Goal: Information Seeking & Learning: Learn about a topic

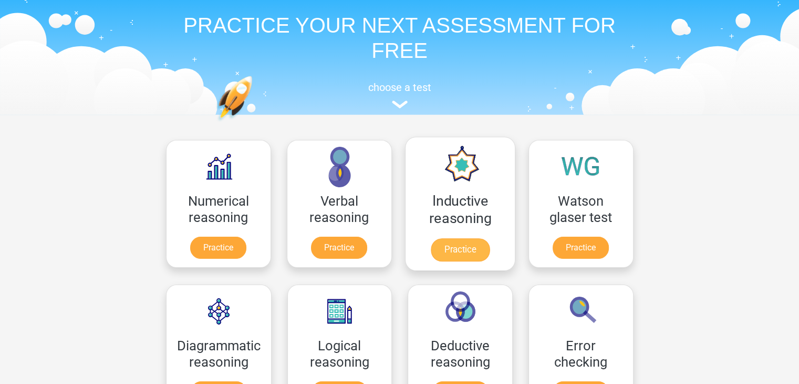
scroll to position [42, 0]
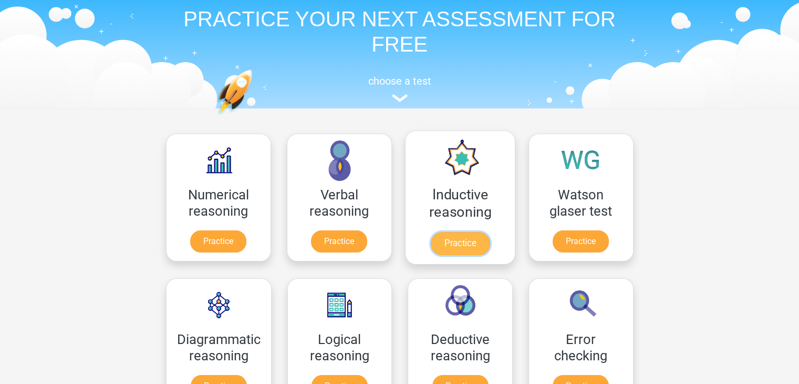
click at [455, 242] on link "Practice" at bounding box center [459, 243] width 59 height 23
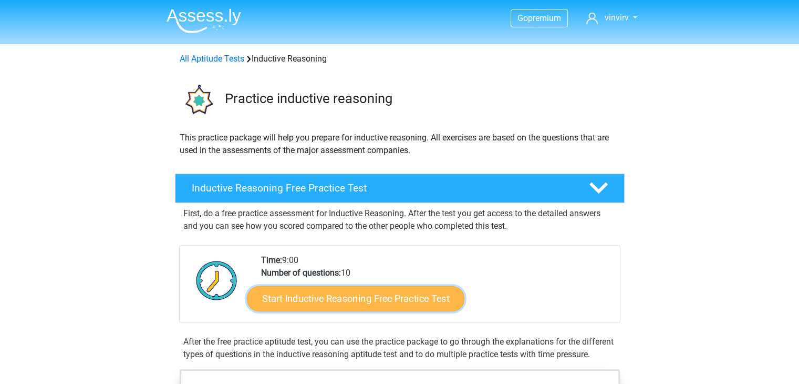
click at [420, 292] on link "Start Inductive Reasoning Free Practice Test" at bounding box center [356, 297] width 218 height 25
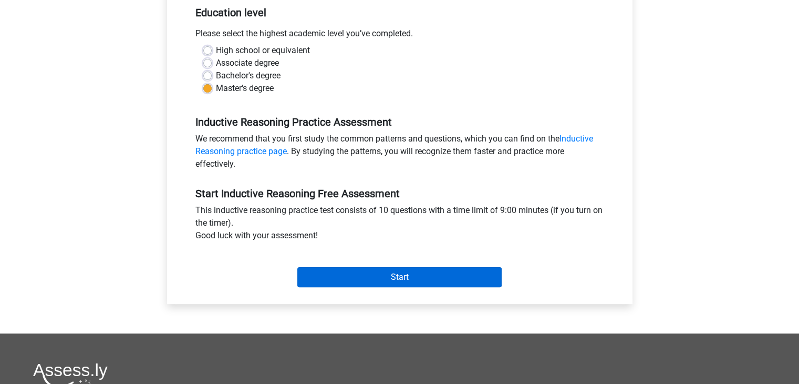
scroll to position [220, 0]
click at [425, 276] on input "Start" at bounding box center [399, 276] width 204 height 20
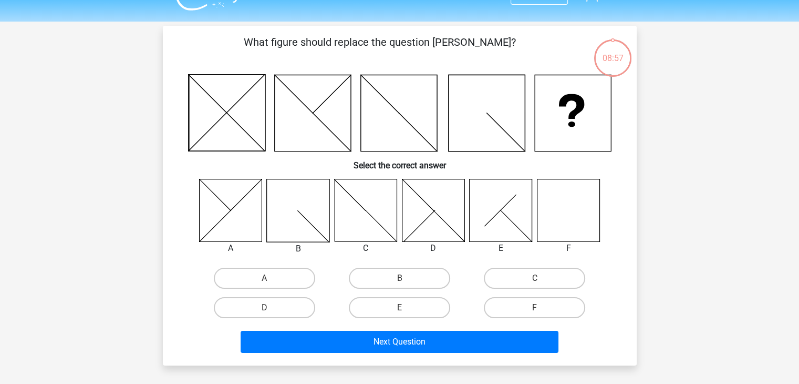
scroll to position [23, 0]
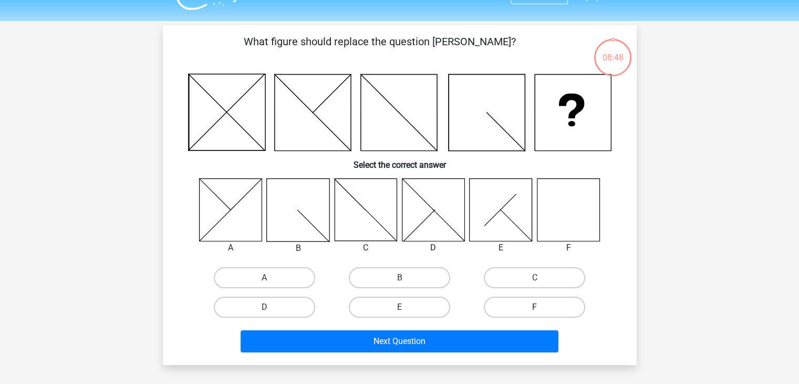
click at [518, 311] on label "F" at bounding box center [534, 306] width 101 height 21
click at [535, 311] on input "F" at bounding box center [538, 310] width 7 height 7
radio input "true"
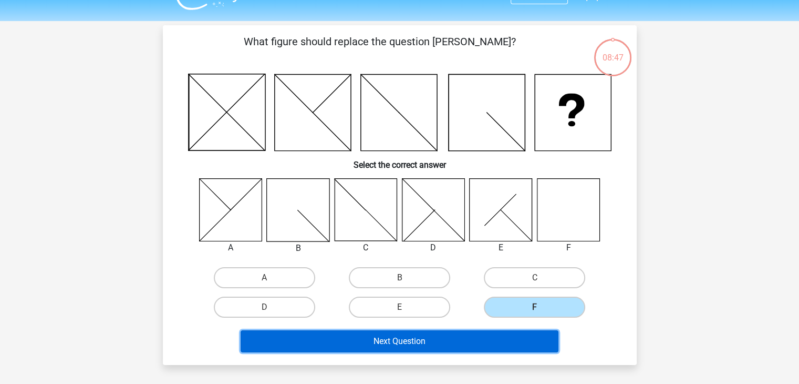
click at [444, 343] on button "Next Question" at bounding box center [400, 341] width 318 height 22
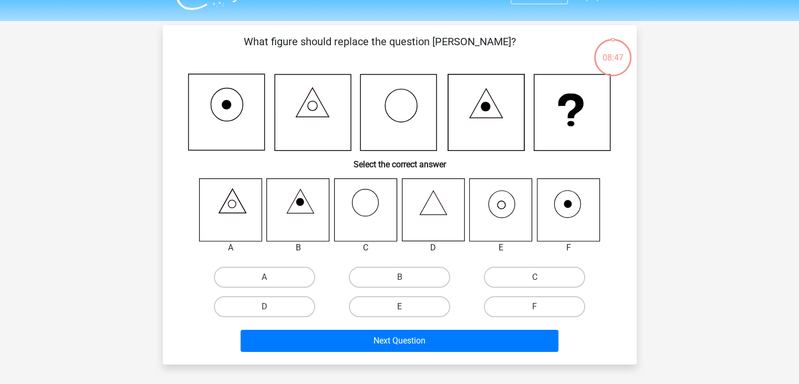
scroll to position [48, 0]
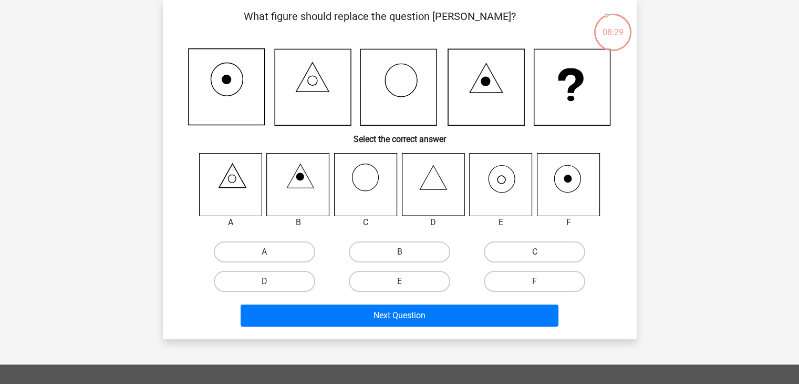
click at [504, 188] on icon at bounding box center [501, 184] width 63 height 63
click at [393, 271] on label "E" at bounding box center [399, 281] width 101 height 21
click at [399, 281] on input "E" at bounding box center [402, 284] width 7 height 7
radio input "true"
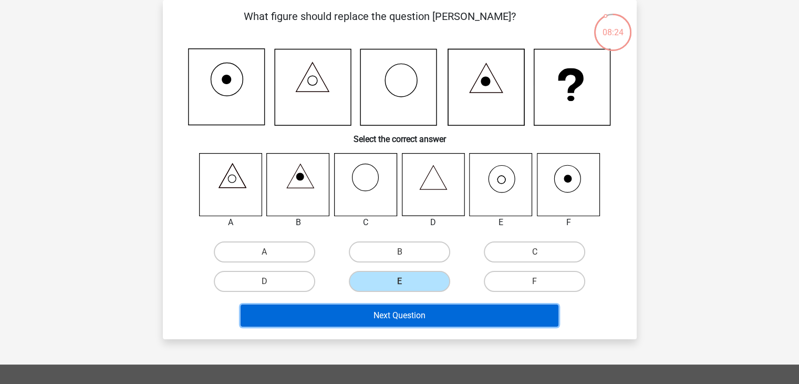
click at [424, 315] on button "Next Question" at bounding box center [400, 315] width 318 height 22
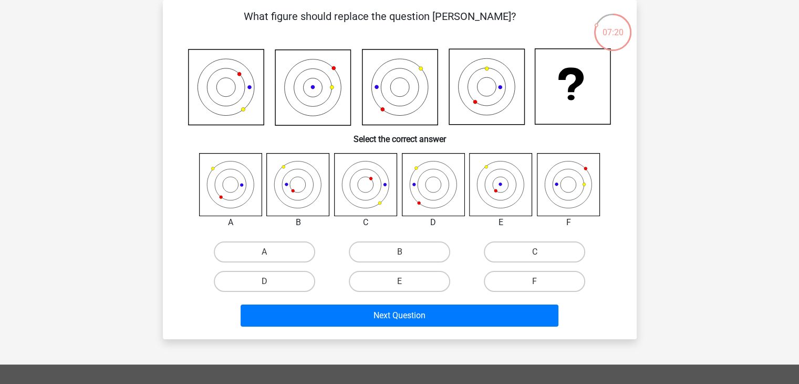
click at [445, 186] on icon at bounding box center [433, 184] width 63 height 63
click at [247, 280] on label "D" at bounding box center [264, 281] width 101 height 21
click at [264, 281] on input "D" at bounding box center [267, 284] width 7 height 7
radio input "true"
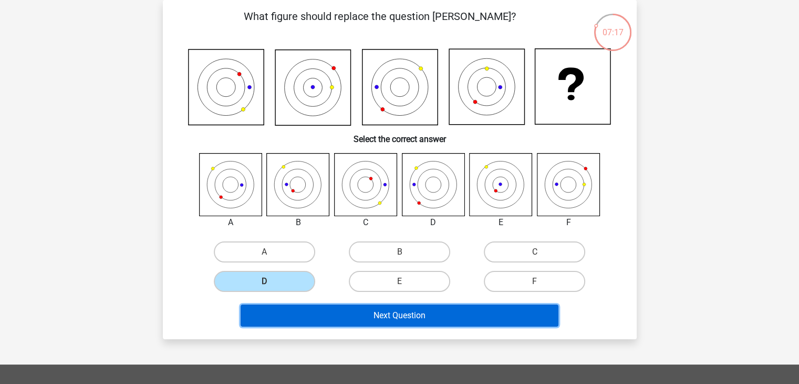
click at [366, 315] on button "Next Question" at bounding box center [400, 315] width 318 height 22
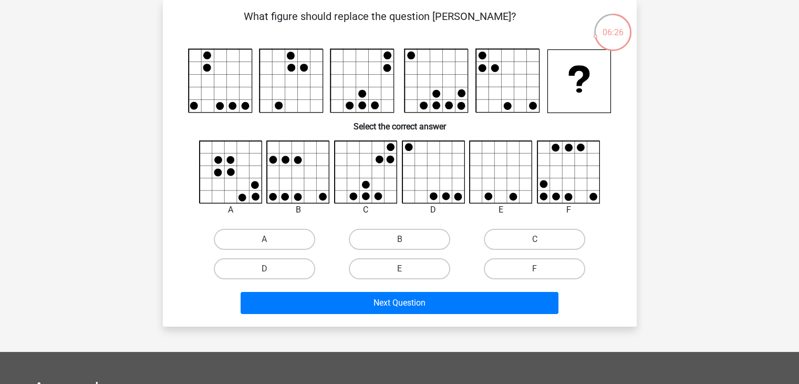
click at [461, 172] on div at bounding box center [500, 172] width 79 height 64
click at [311, 265] on label "D" at bounding box center [264, 268] width 101 height 21
click at [271, 269] on input "D" at bounding box center [267, 272] width 7 height 7
radio input "true"
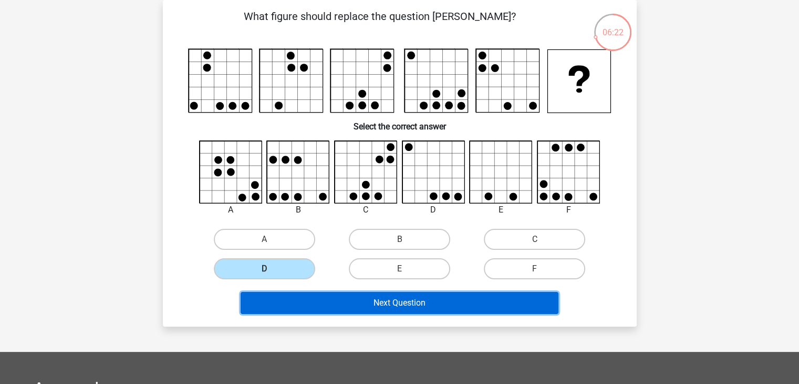
click at [359, 295] on button "Next Question" at bounding box center [400, 303] width 318 height 22
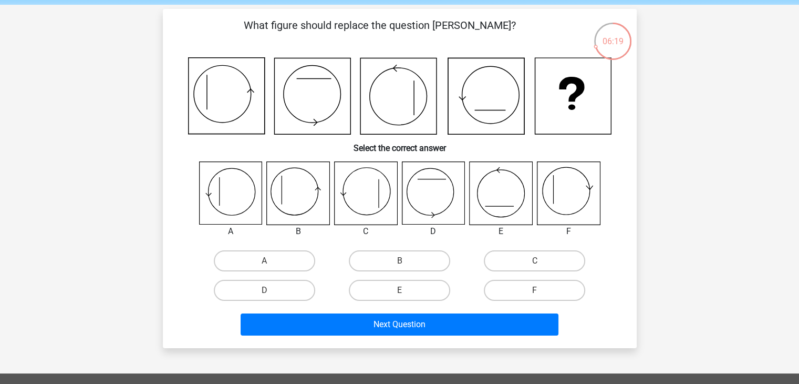
scroll to position [40, 0]
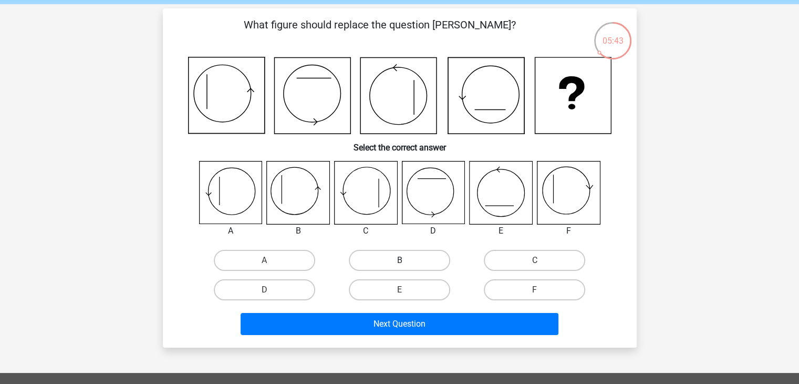
click at [388, 263] on label "B" at bounding box center [399, 260] width 101 height 21
click at [399, 263] on input "B" at bounding box center [402, 263] width 7 height 7
radio input "true"
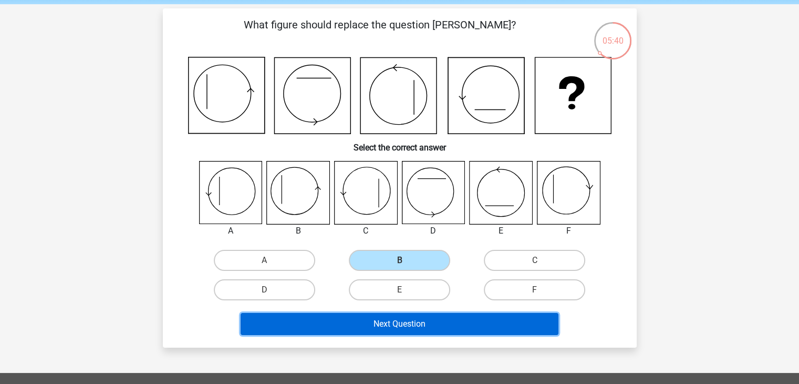
click at [445, 320] on button "Next Question" at bounding box center [400, 324] width 318 height 22
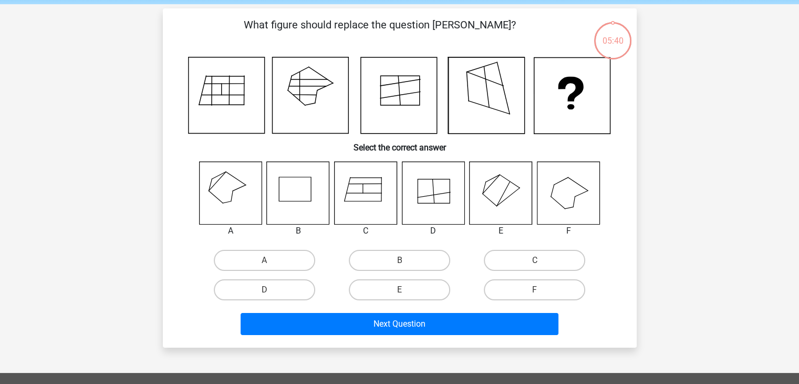
scroll to position [48, 0]
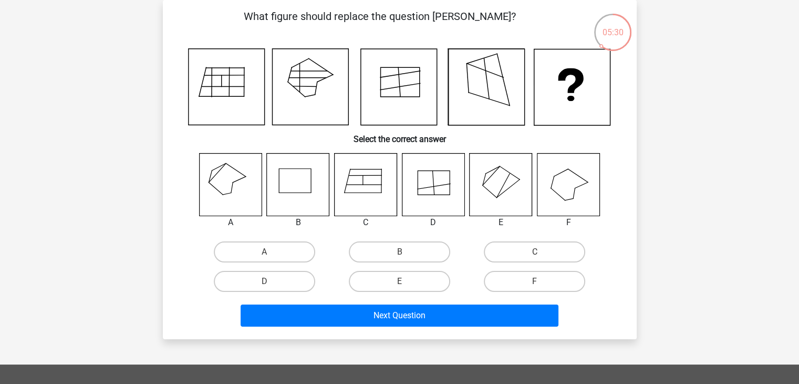
click at [377, 195] on icon at bounding box center [365, 184] width 63 height 63
click at [387, 274] on label "E" at bounding box center [399, 281] width 101 height 21
click at [399, 281] on input "E" at bounding box center [402, 284] width 7 height 7
radio input "true"
click at [411, 326] on div "Next Question" at bounding box center [400, 317] width 406 height 26
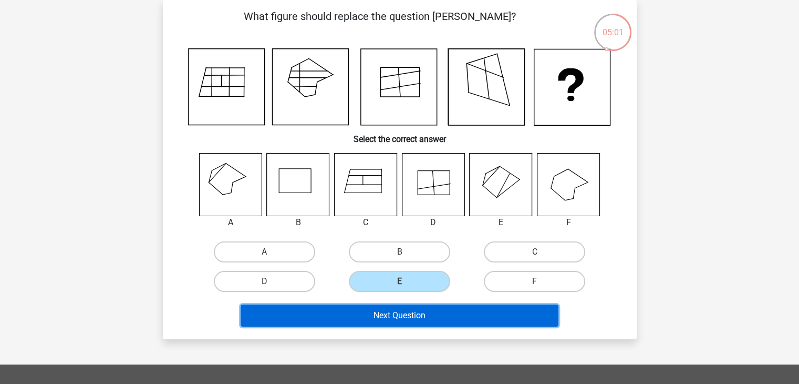
click at [405, 312] on button "Next Question" at bounding box center [400, 315] width 318 height 22
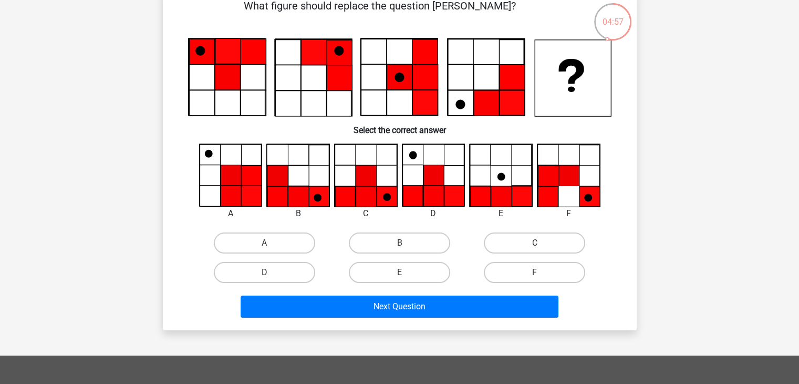
scroll to position [60, 0]
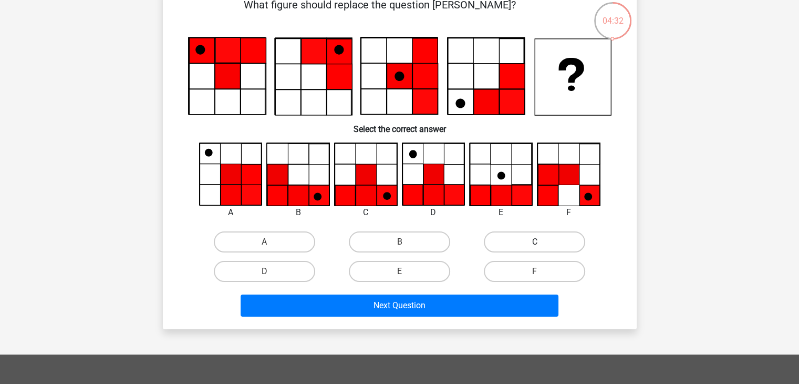
click at [542, 240] on label "C" at bounding box center [534, 241] width 101 height 21
click at [542, 242] on input "C" at bounding box center [538, 245] width 7 height 7
radio input "true"
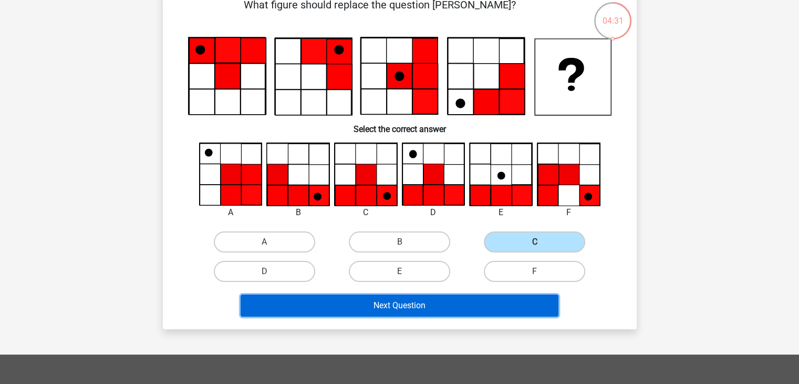
click at [446, 305] on button "Next Question" at bounding box center [400, 305] width 318 height 22
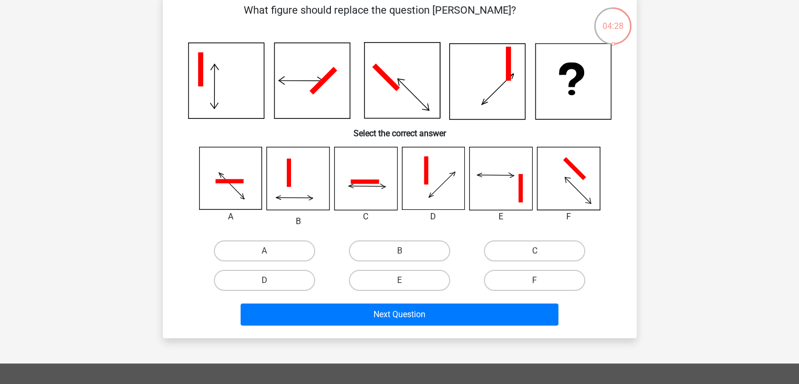
scroll to position [55, 0]
click at [517, 275] on label "F" at bounding box center [534, 280] width 101 height 21
click at [535, 280] on input "F" at bounding box center [538, 283] width 7 height 7
radio input "true"
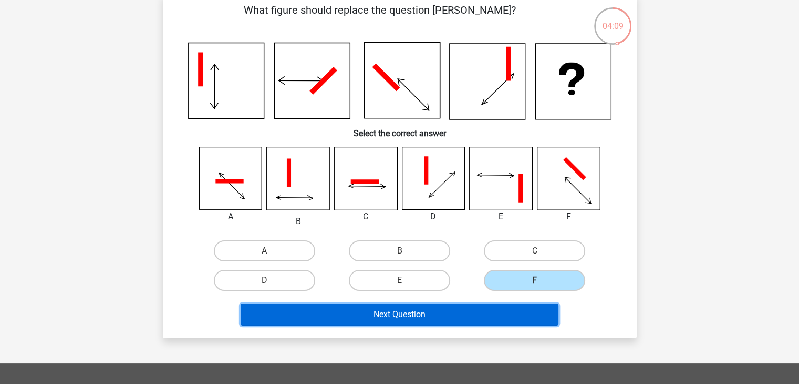
click at [447, 312] on button "Next Question" at bounding box center [400, 314] width 318 height 22
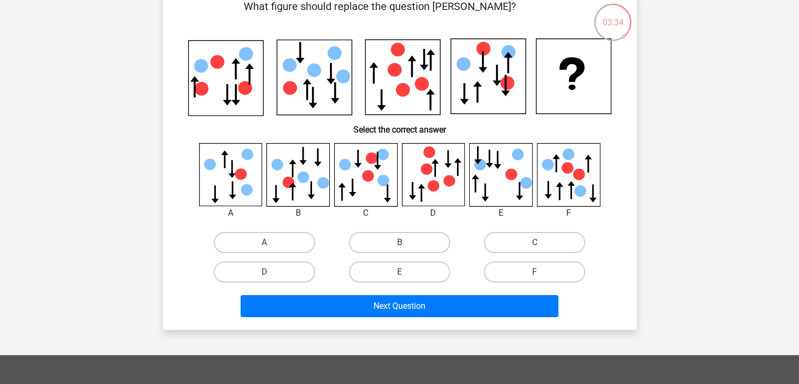
scroll to position [59, 0]
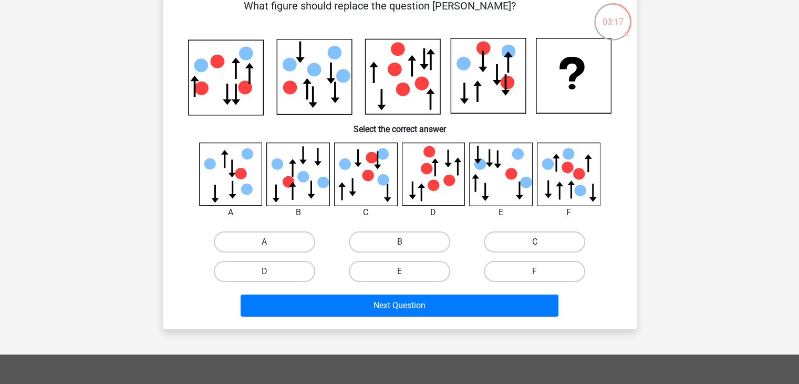
click at [517, 244] on label "C" at bounding box center [534, 241] width 101 height 21
click at [535, 244] on input "C" at bounding box center [538, 245] width 7 height 7
radio input "true"
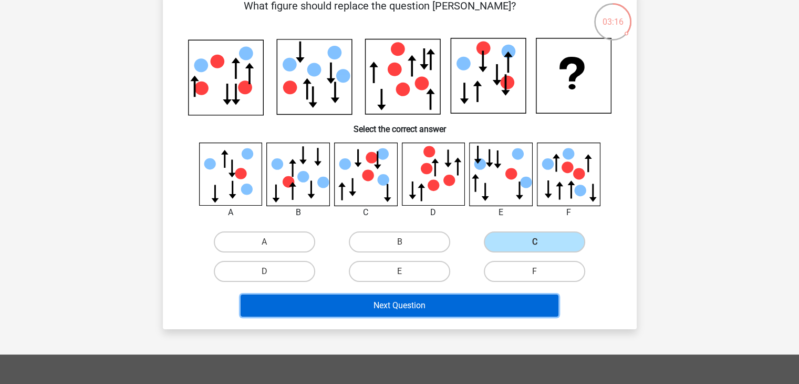
click at [459, 301] on button "Next Question" at bounding box center [400, 305] width 318 height 22
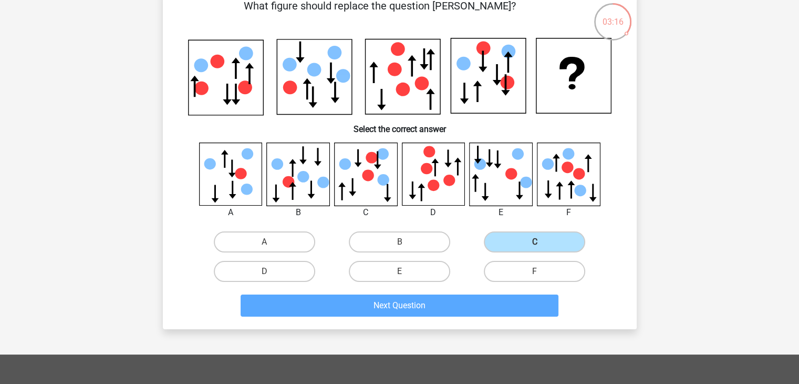
scroll to position [48, 0]
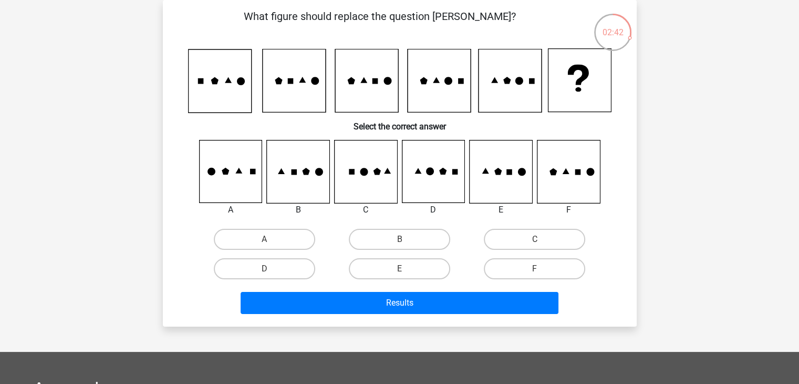
click at [538, 240] on input "C" at bounding box center [538, 242] width 7 height 7
radio input "true"
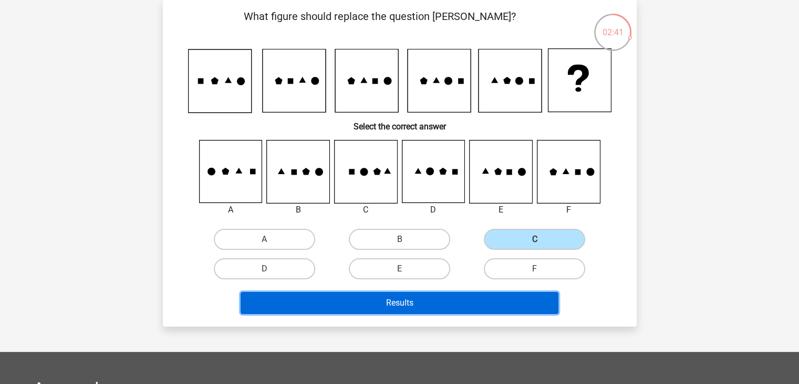
click at [471, 300] on button "Results" at bounding box center [400, 303] width 318 height 22
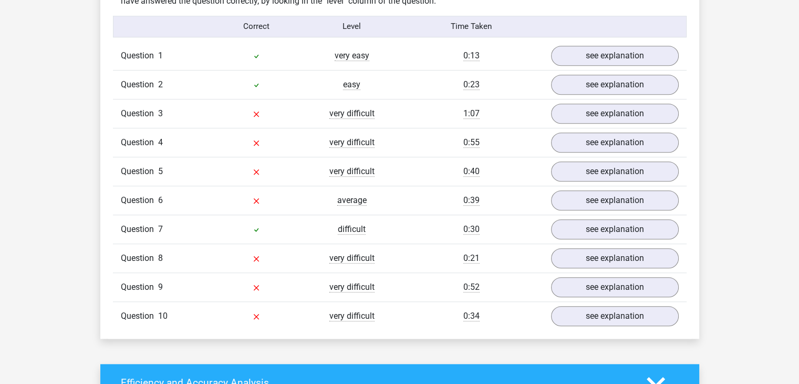
scroll to position [843, 0]
click at [584, 110] on link "see explanation" at bounding box center [614, 113] width 147 height 23
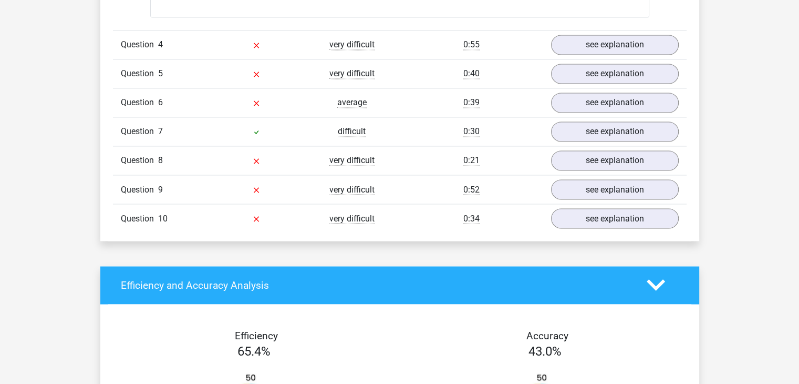
scroll to position [1820, 0]
click at [584, 217] on link "see explanation" at bounding box center [614, 218] width 147 height 23
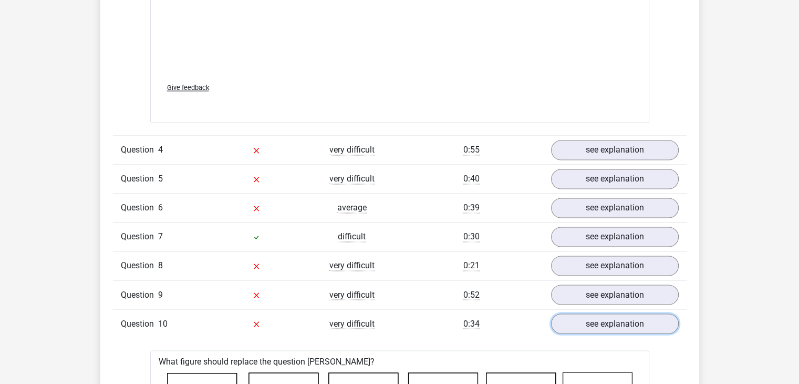
scroll to position [1696, 0]
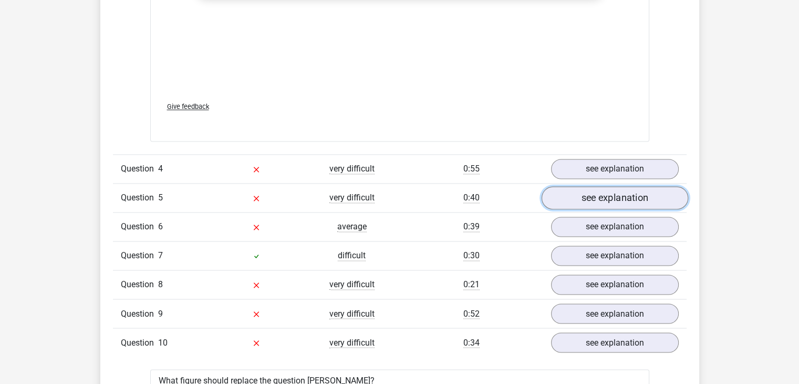
click at [595, 191] on link "see explanation" at bounding box center [614, 197] width 147 height 23
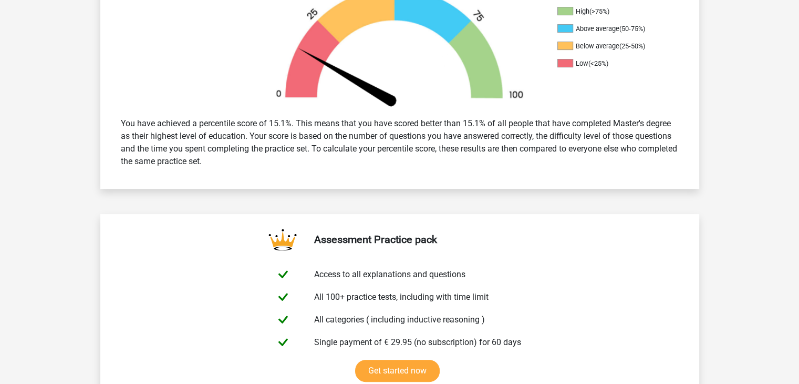
scroll to position [0, 0]
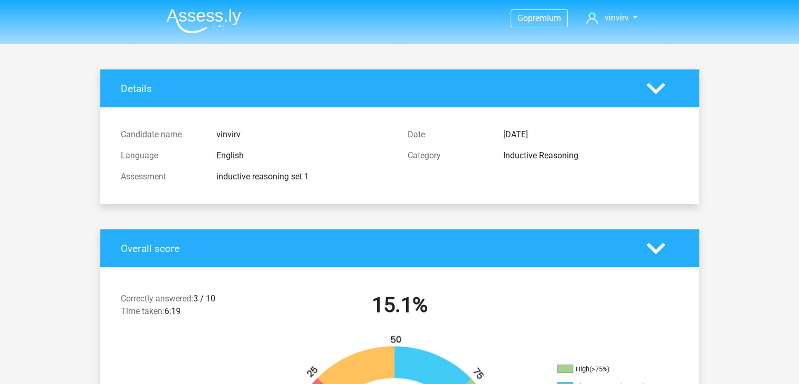
click at [182, 19] on img at bounding box center [204, 20] width 75 height 25
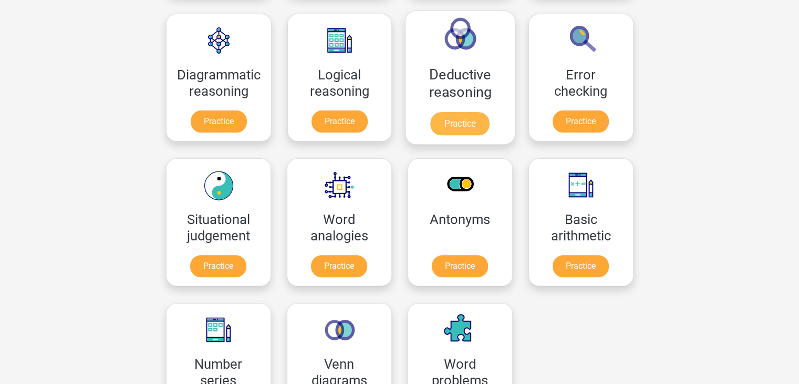
scroll to position [306, 0]
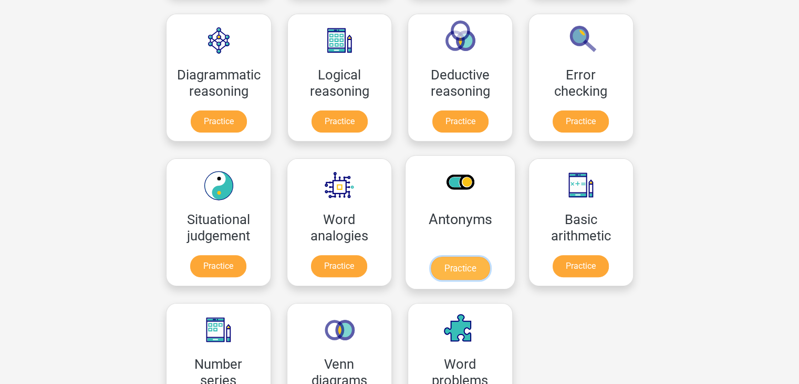
click at [455, 271] on link "Practice" at bounding box center [459, 267] width 59 height 23
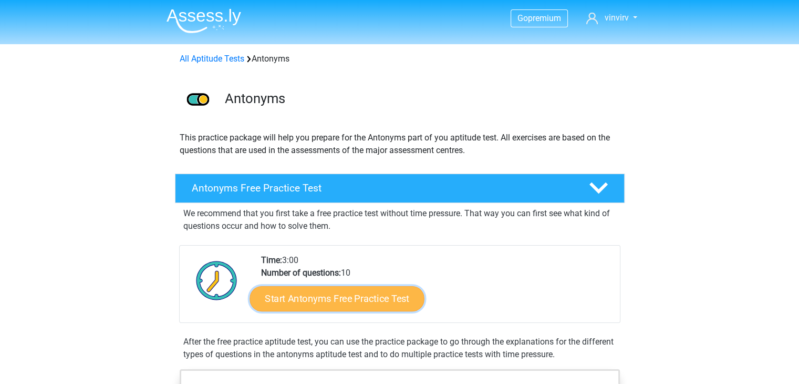
click at [357, 300] on link "Start Antonyms Free Practice Test" at bounding box center [337, 297] width 174 height 25
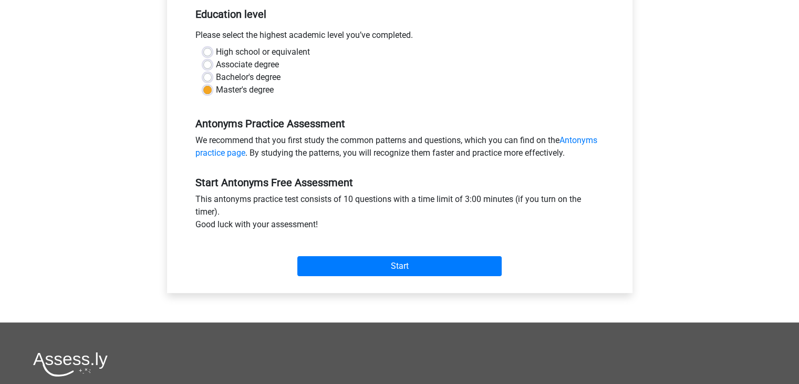
scroll to position [219, 0]
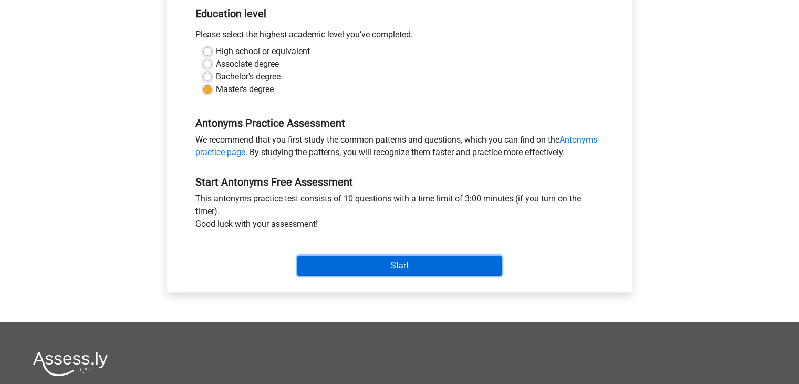
click at [380, 259] on input "Start" at bounding box center [399, 265] width 204 height 20
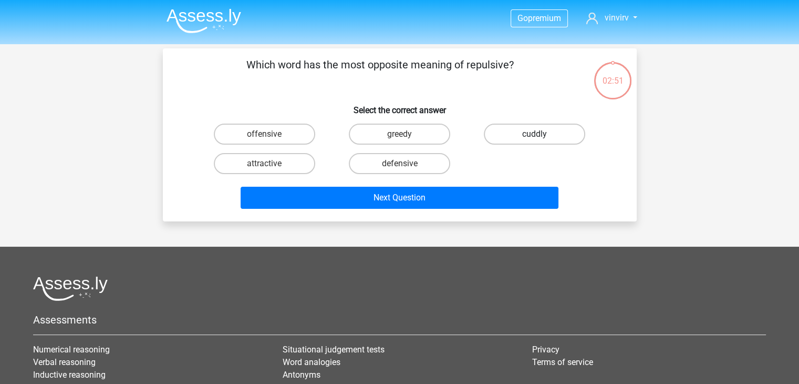
click at [516, 129] on label "cuddly" at bounding box center [534, 133] width 101 height 21
click at [535, 134] on input "cuddly" at bounding box center [538, 137] width 7 height 7
radio input "true"
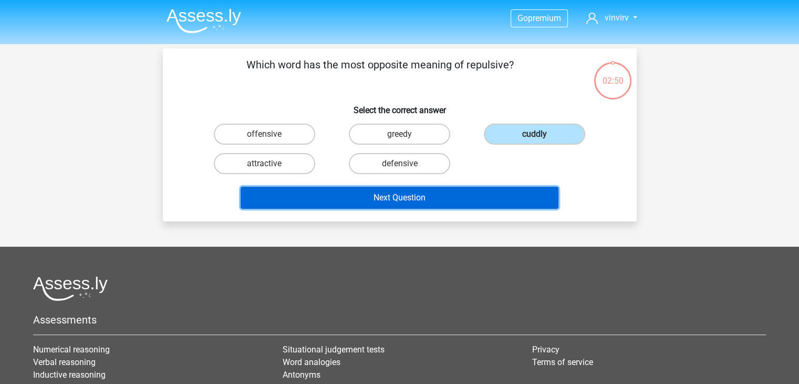
click at [425, 190] on button "Next Question" at bounding box center [400, 198] width 318 height 22
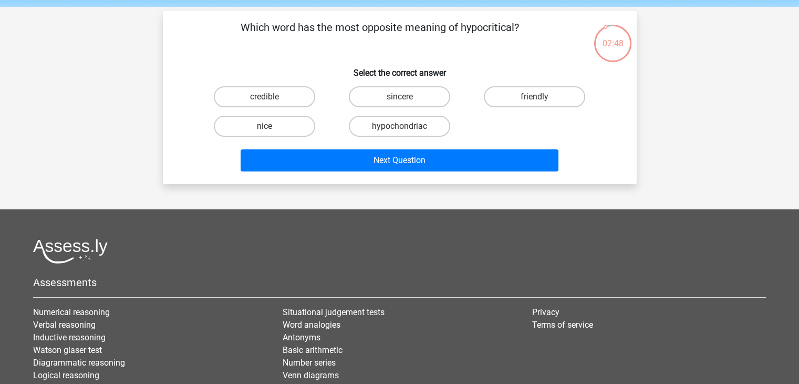
scroll to position [36, 0]
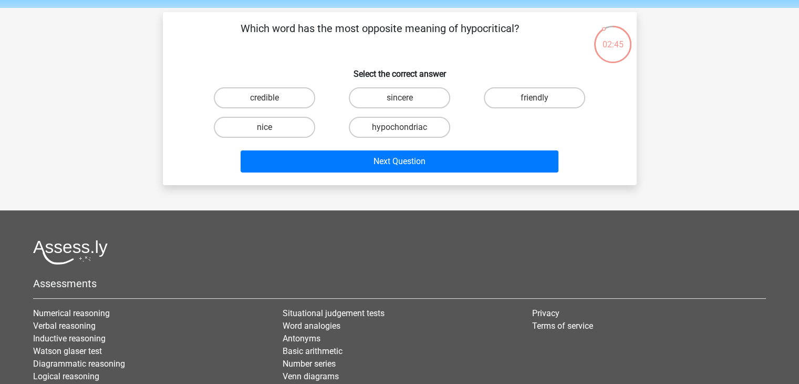
click at [406, 99] on input "sincere" at bounding box center [402, 101] width 7 height 7
radio input "true"
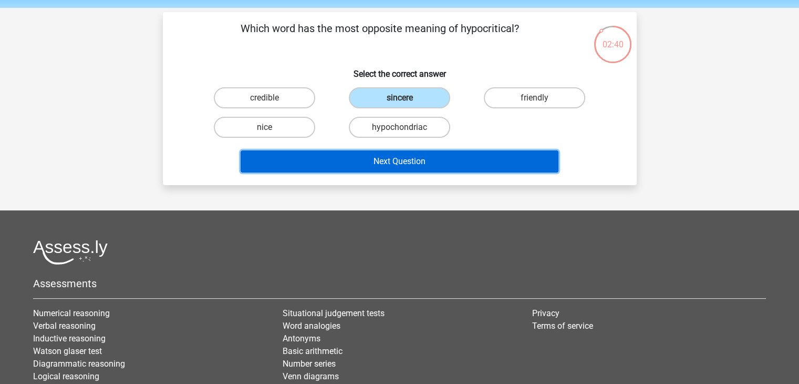
click at [391, 161] on button "Next Question" at bounding box center [400, 161] width 318 height 22
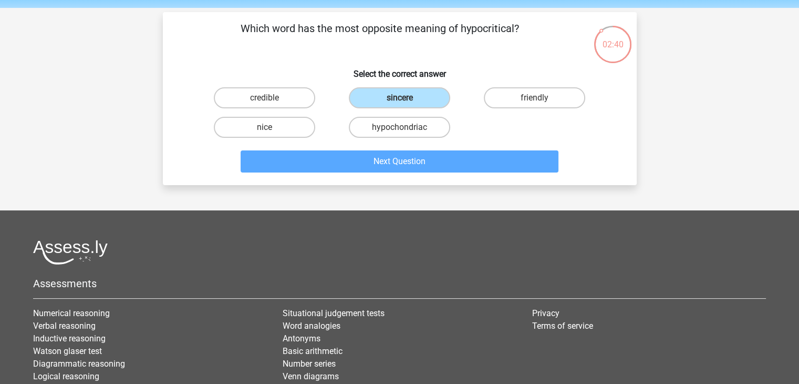
scroll to position [48, 0]
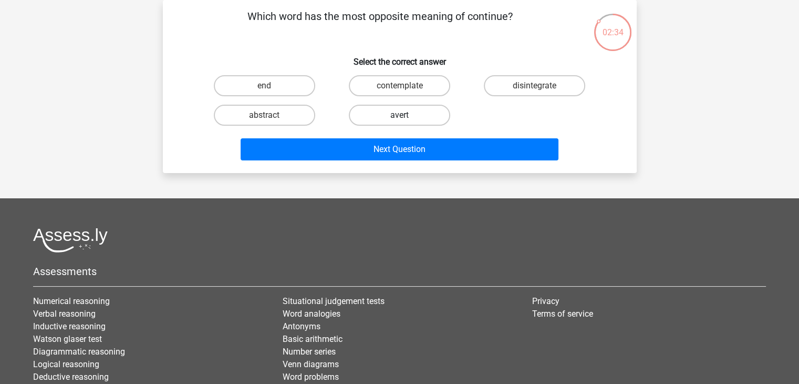
click at [389, 117] on label "avert" at bounding box center [399, 115] width 101 height 21
click at [399, 117] on input "avert" at bounding box center [402, 118] width 7 height 7
radio input "true"
click at [284, 89] on label "end" at bounding box center [264, 85] width 101 height 21
click at [271, 89] on input "end" at bounding box center [267, 89] width 7 height 7
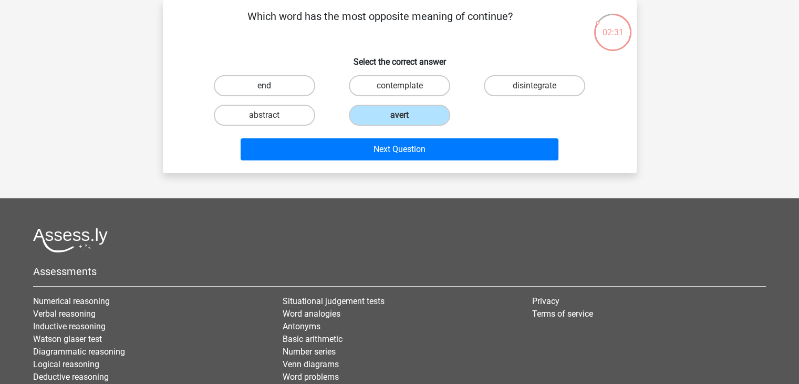
radio input "true"
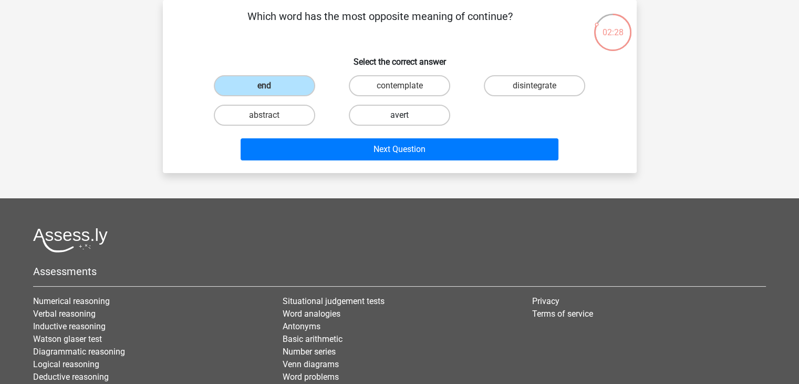
click at [407, 121] on label "avert" at bounding box center [399, 115] width 101 height 21
click at [406, 121] on input "avert" at bounding box center [402, 118] width 7 height 7
radio input "true"
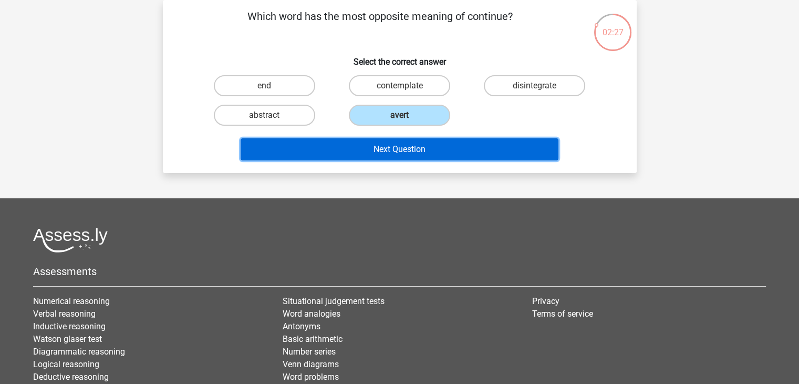
click at [418, 145] on button "Next Question" at bounding box center [400, 149] width 318 height 22
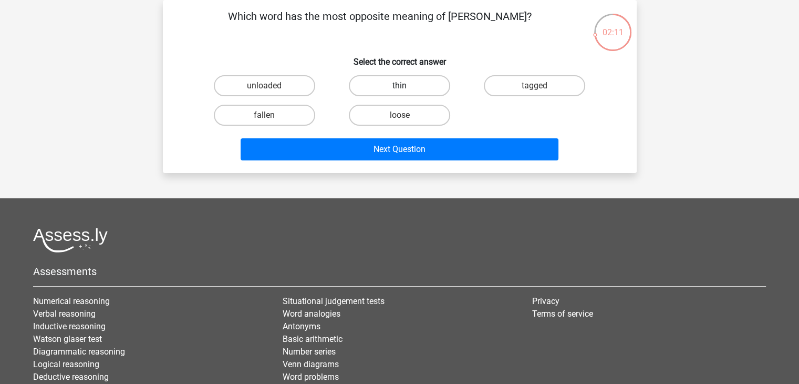
click at [410, 90] on label "thin" at bounding box center [399, 85] width 101 height 21
click at [406, 90] on input "thin" at bounding box center [402, 89] width 7 height 7
radio input "true"
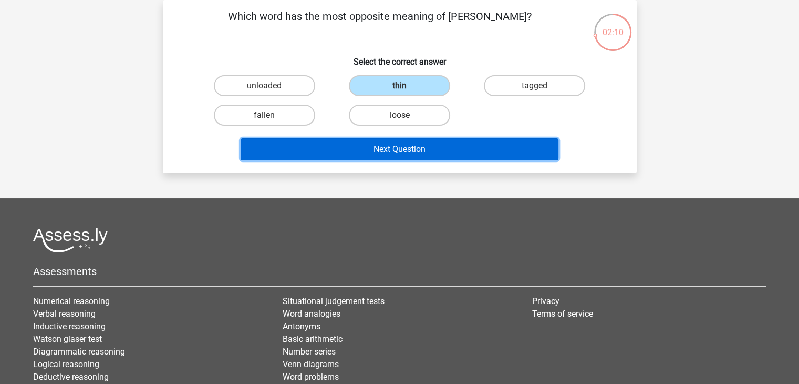
click at [441, 148] on button "Next Question" at bounding box center [400, 149] width 318 height 22
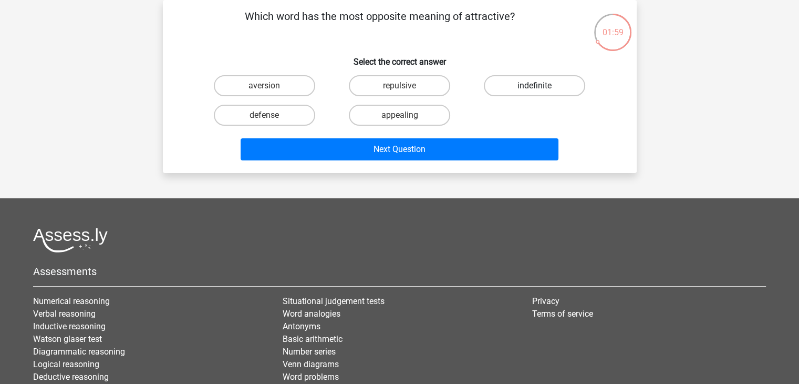
click at [544, 92] on label "indefinite" at bounding box center [534, 85] width 101 height 21
click at [542, 92] on input "indefinite" at bounding box center [538, 89] width 7 height 7
radio input "true"
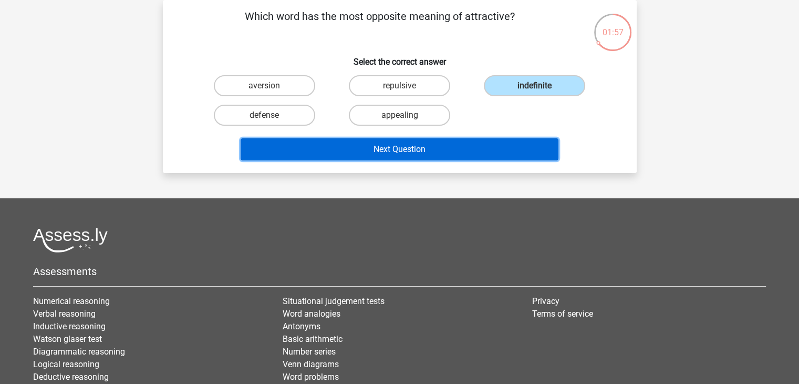
click at [425, 149] on button "Next Question" at bounding box center [400, 149] width 318 height 22
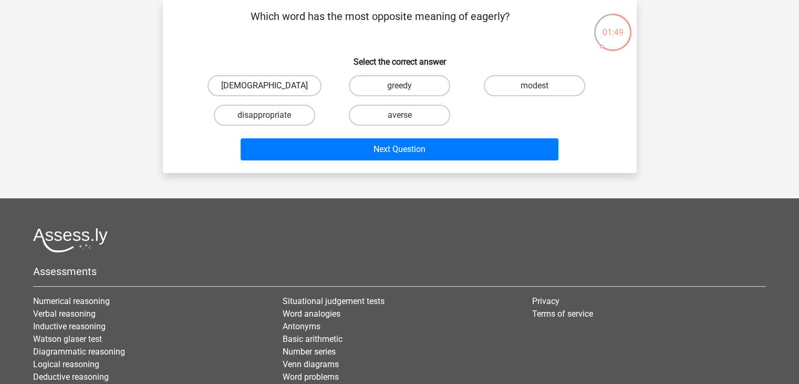
click at [291, 84] on label "apostate" at bounding box center [265, 85] width 114 height 21
click at [271, 86] on input "apostate" at bounding box center [267, 89] width 7 height 7
radio input "true"
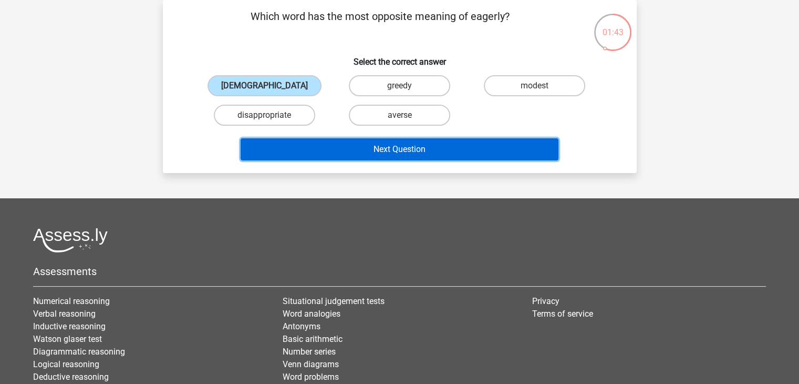
click at [401, 147] on button "Next Question" at bounding box center [400, 149] width 318 height 22
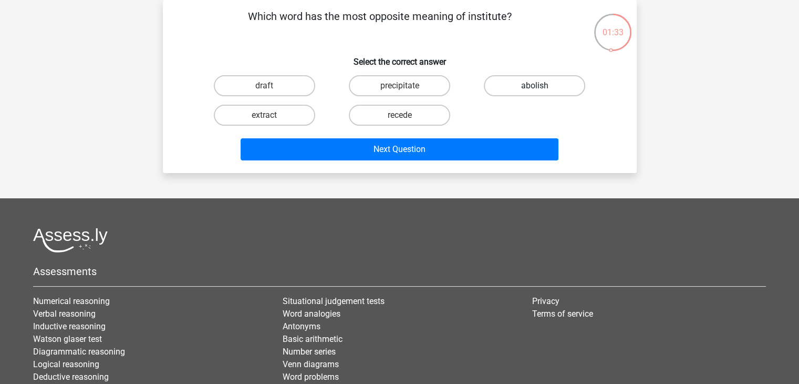
click at [524, 89] on label "abolish" at bounding box center [534, 85] width 101 height 21
click at [535, 89] on input "abolish" at bounding box center [538, 89] width 7 height 7
radio input "true"
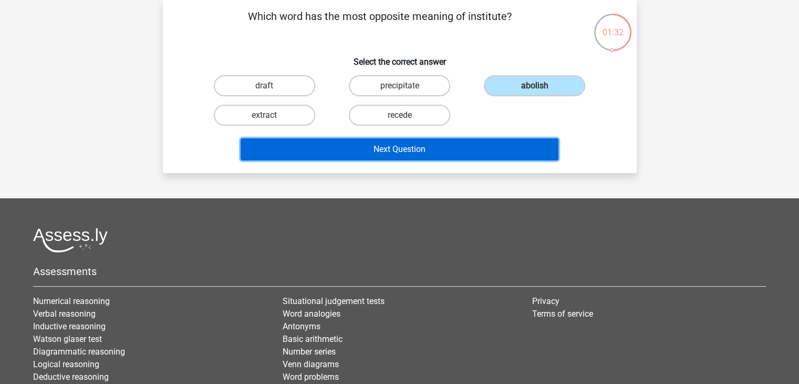
click at [445, 154] on button "Next Question" at bounding box center [400, 149] width 318 height 22
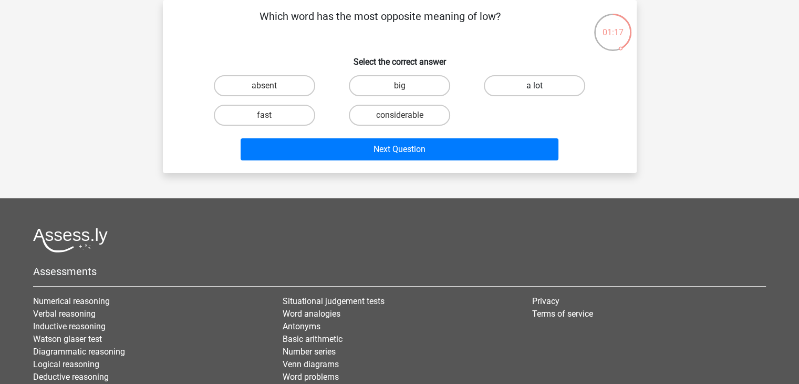
click at [515, 86] on label "a lot" at bounding box center [534, 85] width 101 height 21
click at [535, 86] on input "a lot" at bounding box center [538, 89] width 7 height 7
radio input "true"
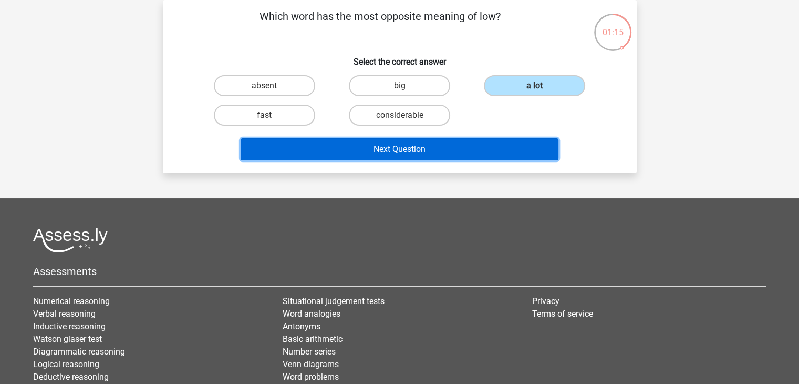
click at [438, 152] on button "Next Question" at bounding box center [400, 149] width 318 height 22
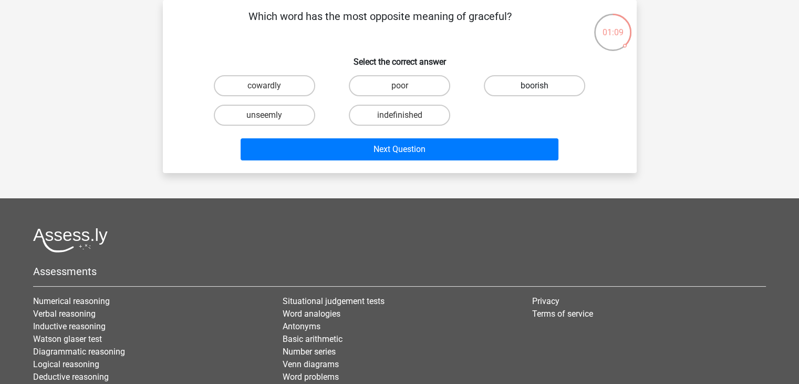
click at [513, 89] on label "boorish" at bounding box center [534, 85] width 101 height 21
click at [535, 89] on input "boorish" at bounding box center [538, 89] width 7 height 7
radio input "true"
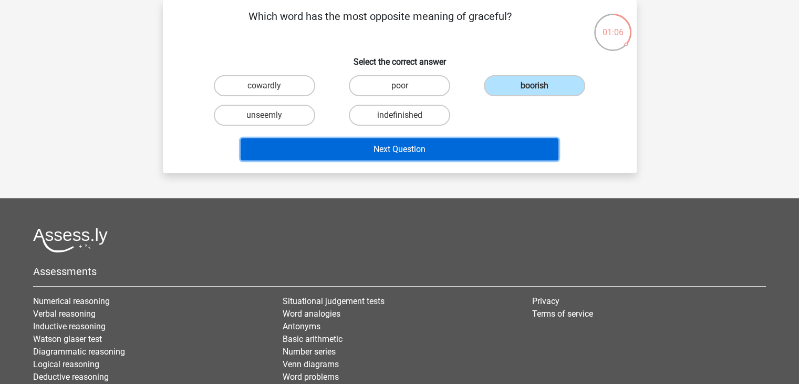
click at [445, 151] on button "Next Question" at bounding box center [400, 149] width 318 height 22
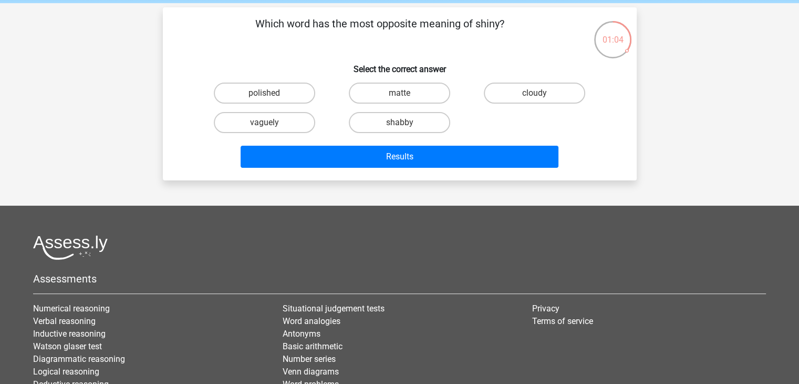
scroll to position [42, 0]
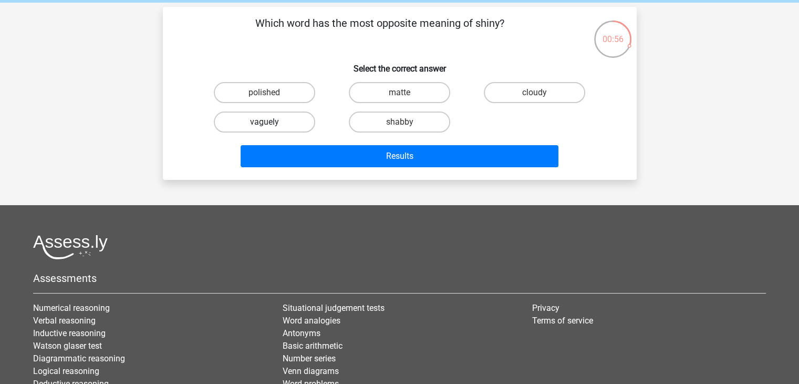
click at [298, 122] on label "vaguely" at bounding box center [264, 121] width 101 height 21
click at [271, 122] on input "vaguely" at bounding box center [267, 125] width 7 height 7
radio input "true"
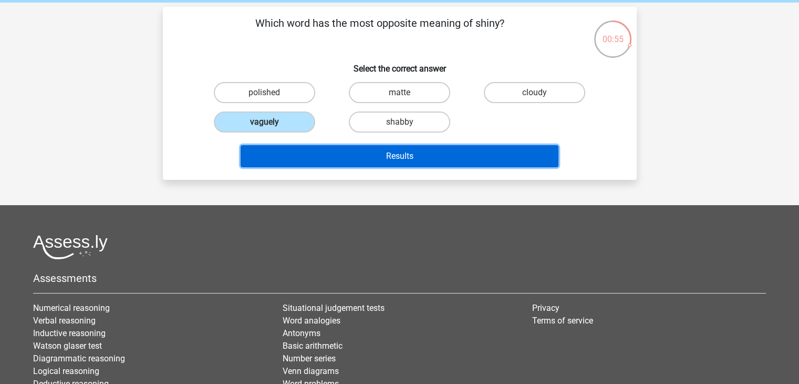
click at [415, 154] on button "Results" at bounding box center [400, 156] width 318 height 22
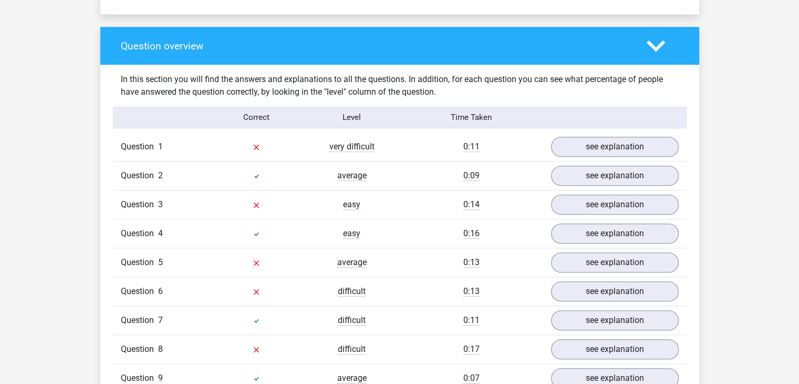
scroll to position [753, 0]
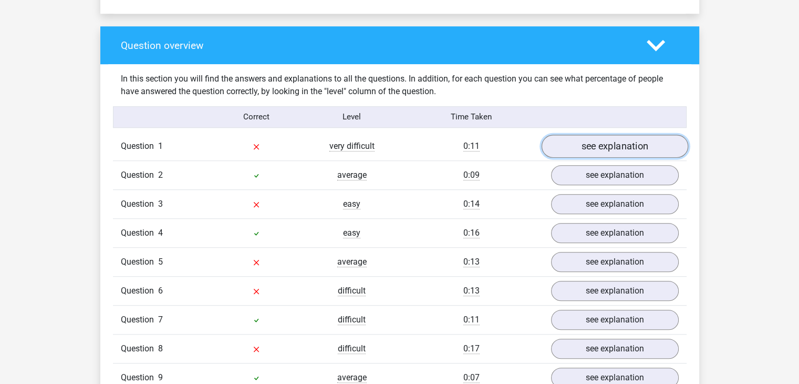
click at [620, 146] on link "see explanation" at bounding box center [614, 146] width 147 height 23
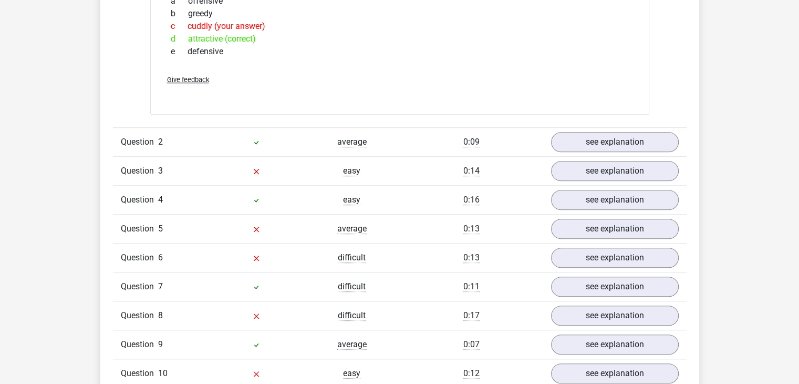
scroll to position [966, 0]
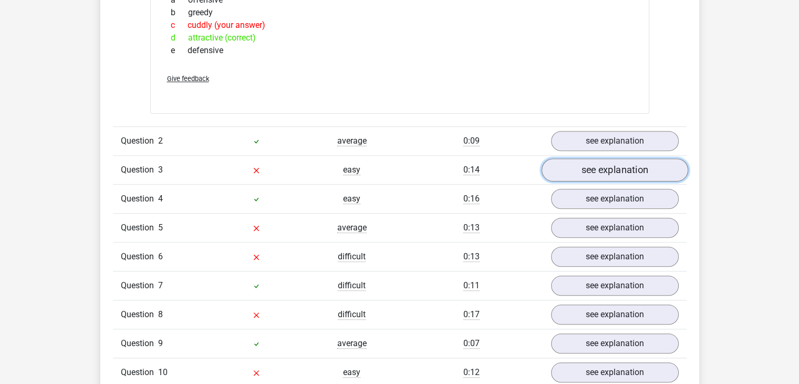
click at [610, 173] on link "see explanation" at bounding box center [614, 169] width 147 height 23
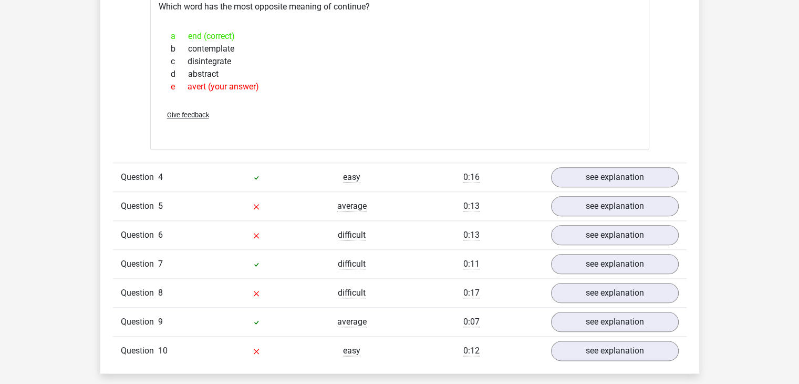
scroll to position [1168, 0]
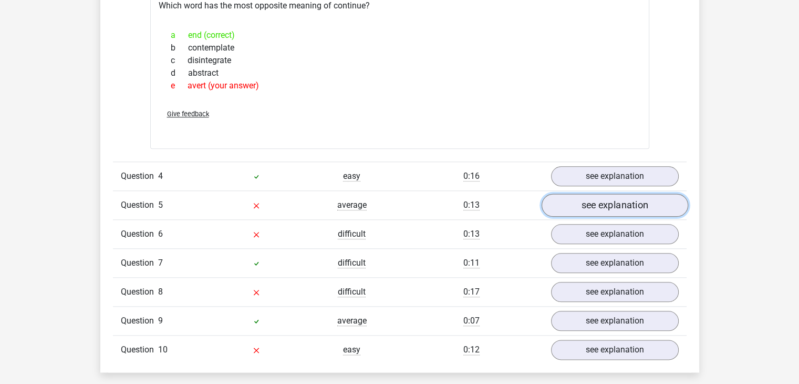
click at [621, 207] on link "see explanation" at bounding box center [614, 204] width 147 height 23
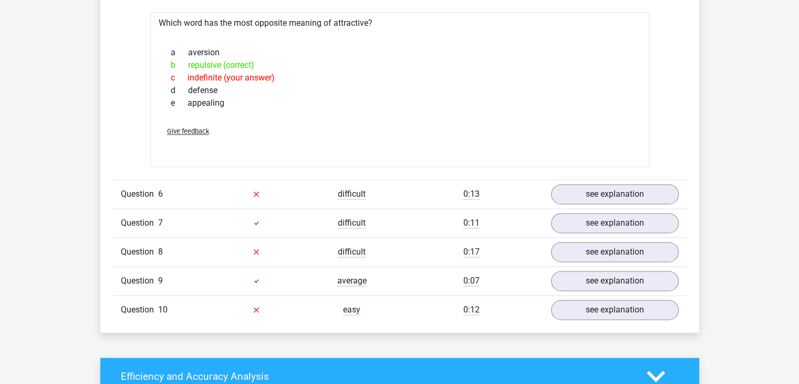
scroll to position [1388, 0]
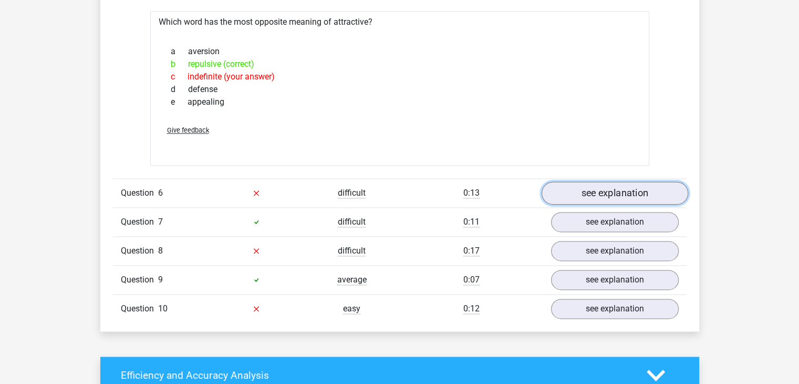
click at [611, 190] on link "see explanation" at bounding box center [614, 192] width 147 height 23
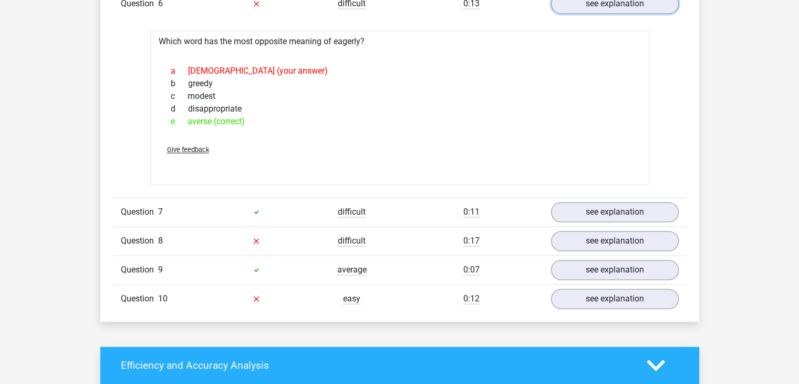
scroll to position [1579, 0]
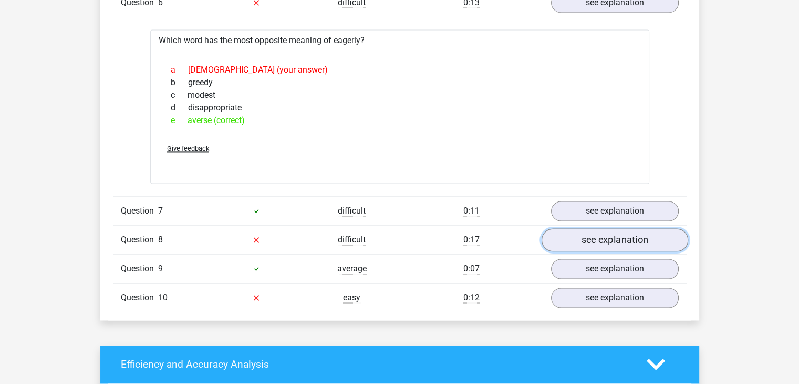
click at [586, 243] on link "see explanation" at bounding box center [614, 239] width 147 height 23
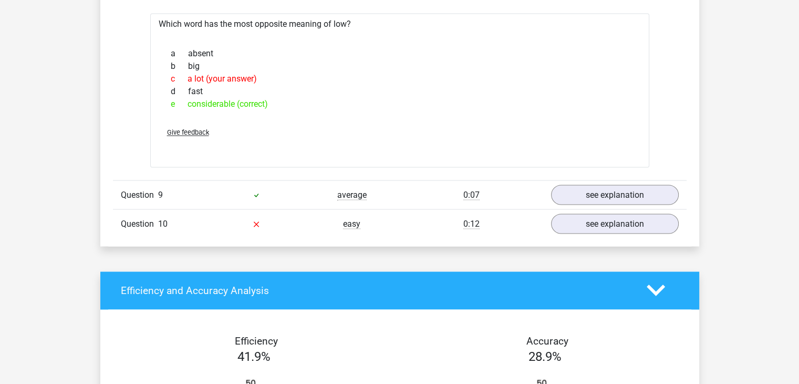
scroll to position [1833, 0]
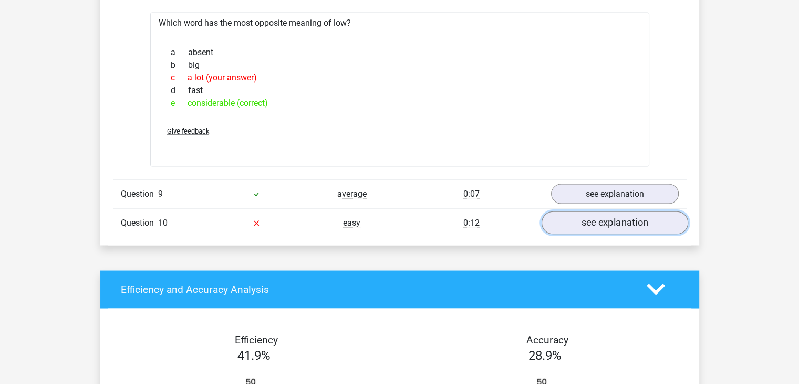
click at [603, 220] on link "see explanation" at bounding box center [614, 222] width 147 height 23
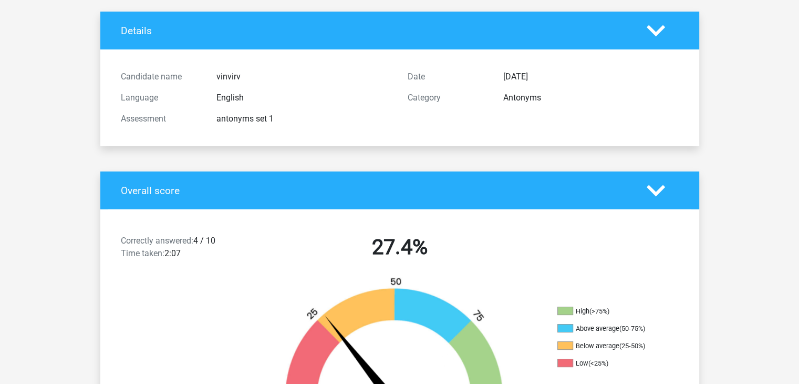
scroll to position [0, 0]
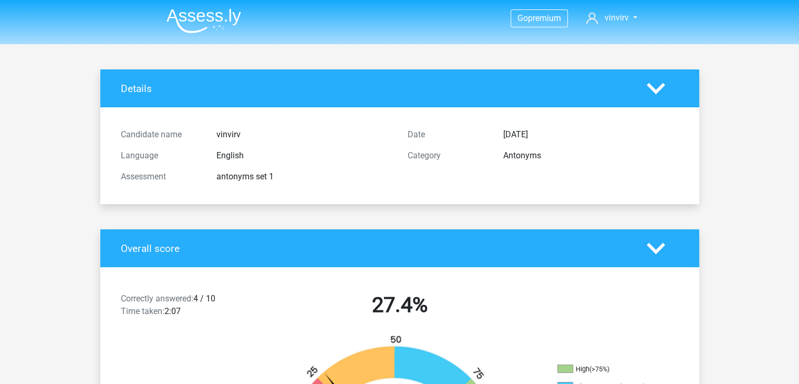
click at [186, 27] on img at bounding box center [204, 20] width 75 height 25
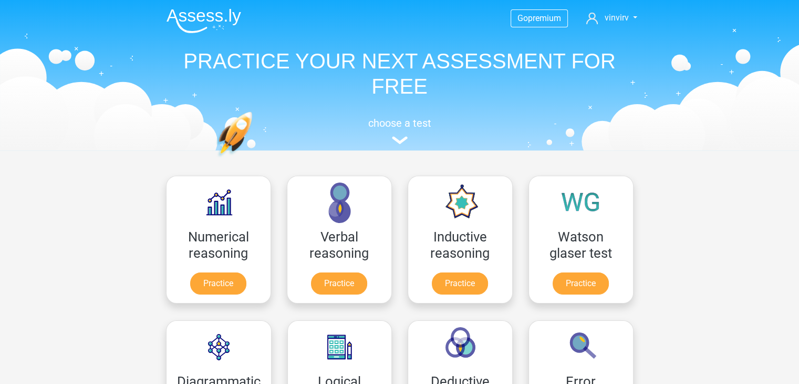
click at [186, 27] on img at bounding box center [204, 20] width 75 height 25
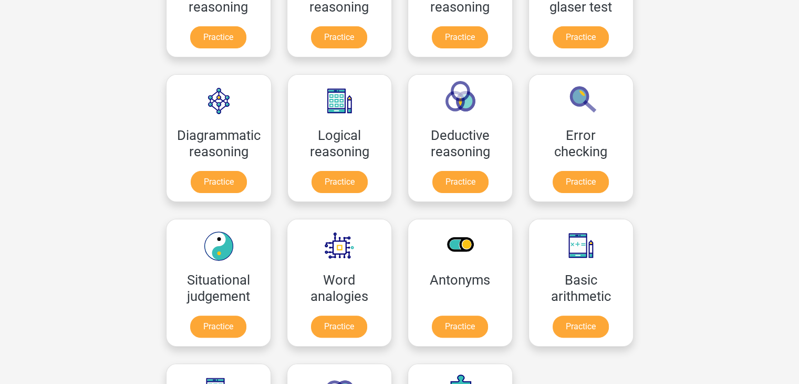
scroll to position [246, 0]
click at [362, 326] on link "Practice" at bounding box center [339, 328] width 59 height 23
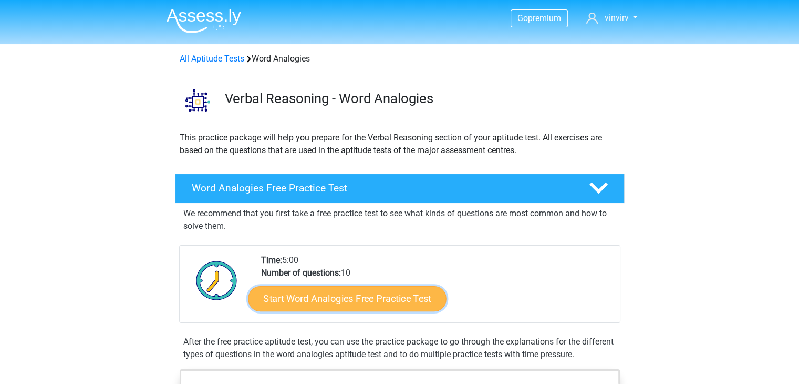
click at [372, 299] on link "Start Word Analogies Free Practice Test" at bounding box center [347, 297] width 198 height 25
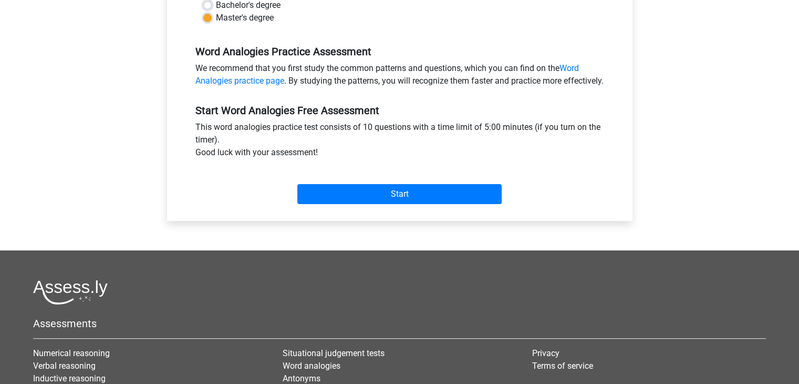
scroll to position [301, 0]
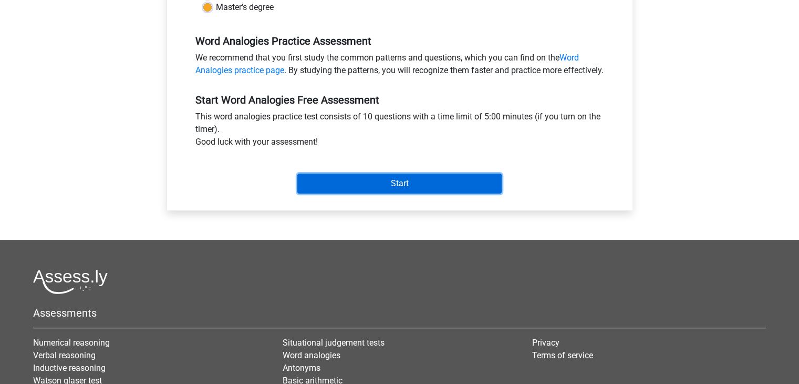
click at [448, 193] on input "Start" at bounding box center [399, 183] width 204 height 20
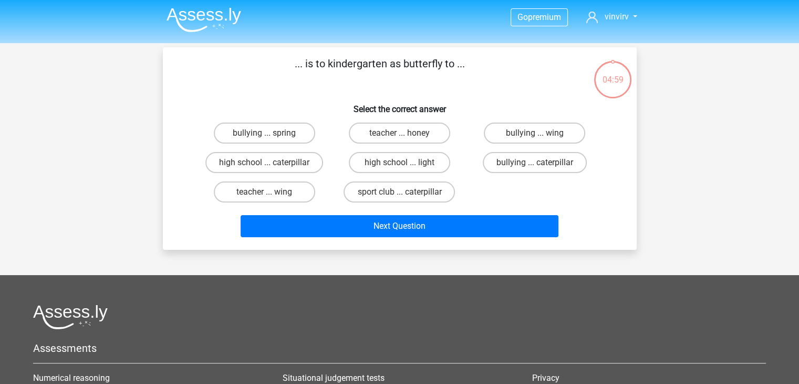
scroll to position [2, 0]
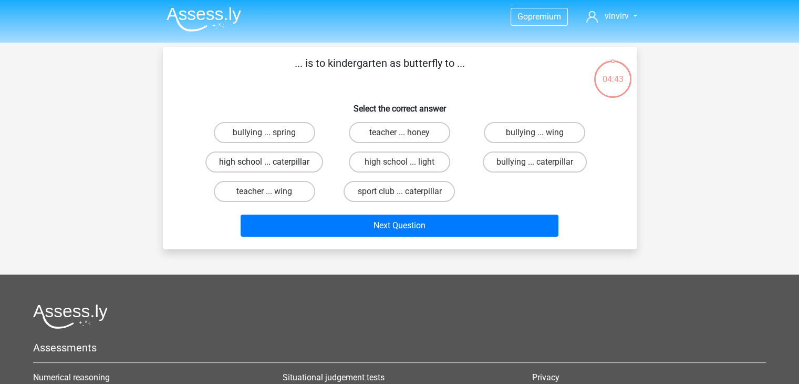
click at [276, 163] on label "high school ... caterpillar" at bounding box center [264, 161] width 118 height 21
click at [271, 163] on input "high school ... caterpillar" at bounding box center [267, 165] width 7 height 7
radio input "true"
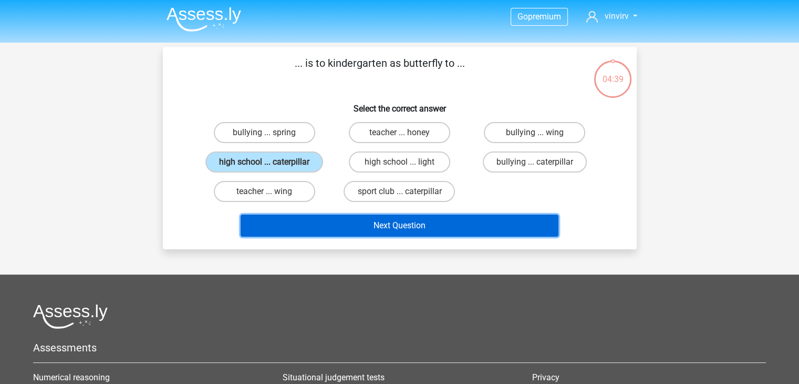
click at [406, 219] on button "Next Question" at bounding box center [400, 225] width 318 height 22
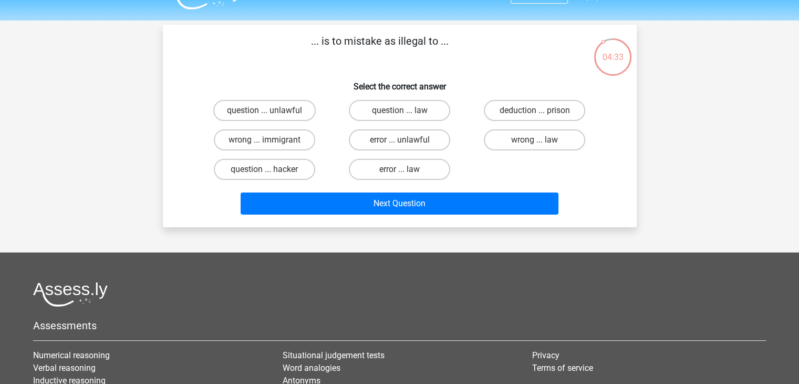
scroll to position [23, 0]
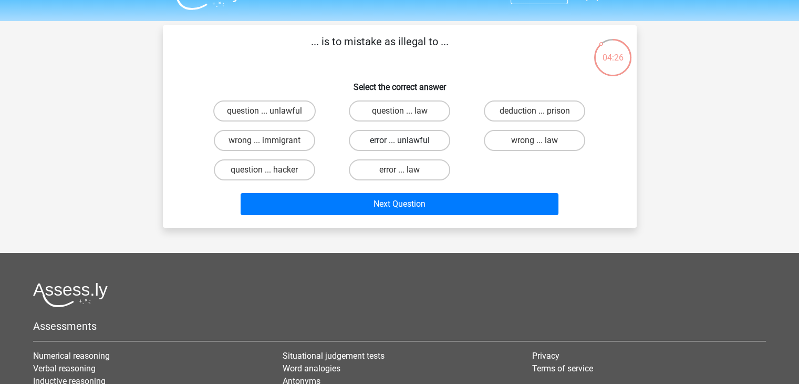
click at [436, 139] on label "error ... unlawful" at bounding box center [399, 140] width 101 height 21
click at [406, 140] on input "error ... unlawful" at bounding box center [402, 143] width 7 height 7
radio input "true"
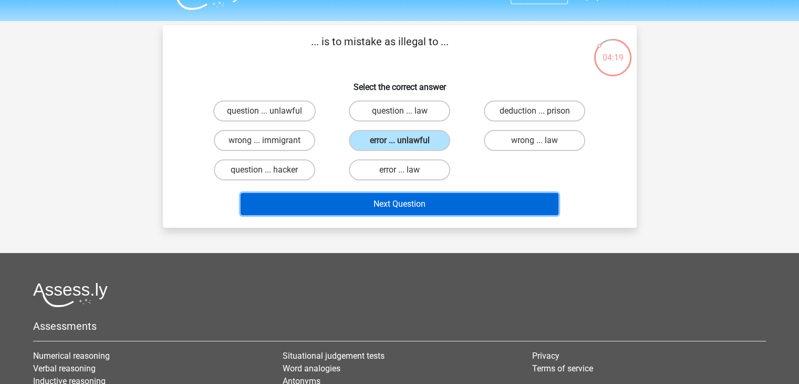
click at [435, 203] on button "Next Question" at bounding box center [400, 204] width 318 height 22
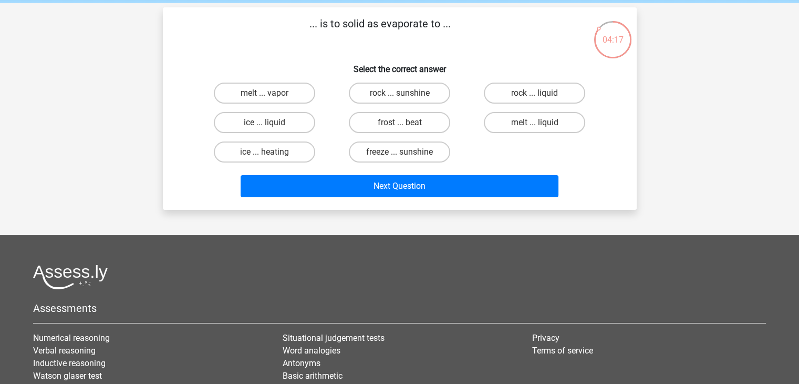
scroll to position [40, 0]
click at [535, 123] on input "melt ... liquid" at bounding box center [538, 126] width 7 height 7
radio input "true"
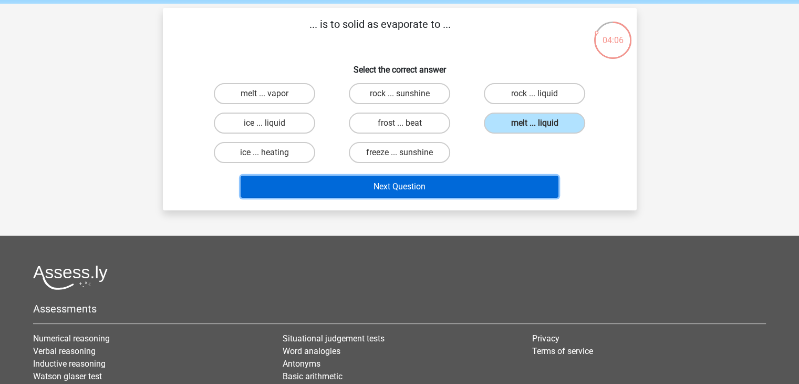
click at [431, 186] on button "Next Question" at bounding box center [400, 187] width 318 height 22
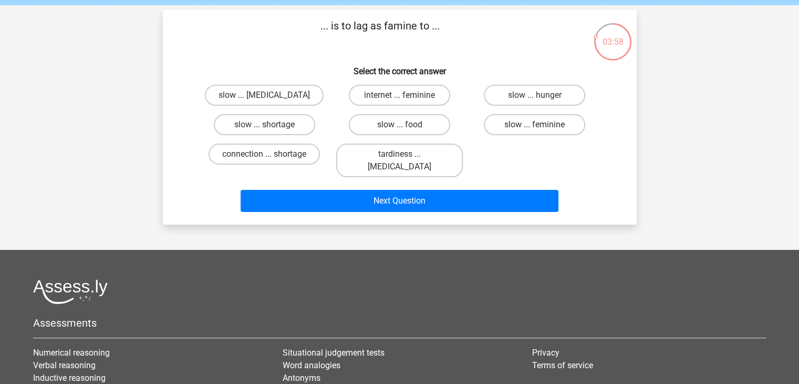
scroll to position [39, 0]
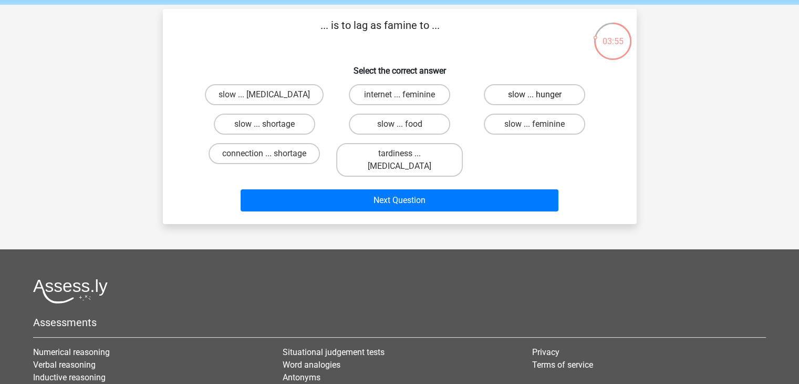
click at [516, 91] on label "slow ... hunger" at bounding box center [534, 94] width 101 height 21
click at [535, 95] on input "slow ... hunger" at bounding box center [538, 98] width 7 height 7
radio input "true"
click at [249, 149] on label "connection ... shortage" at bounding box center [264, 153] width 111 height 21
click at [264, 153] on input "connection ... shortage" at bounding box center [267, 156] width 7 height 7
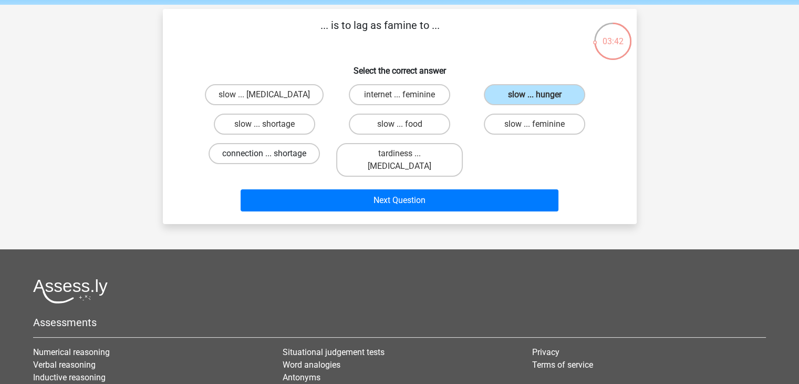
radio input "true"
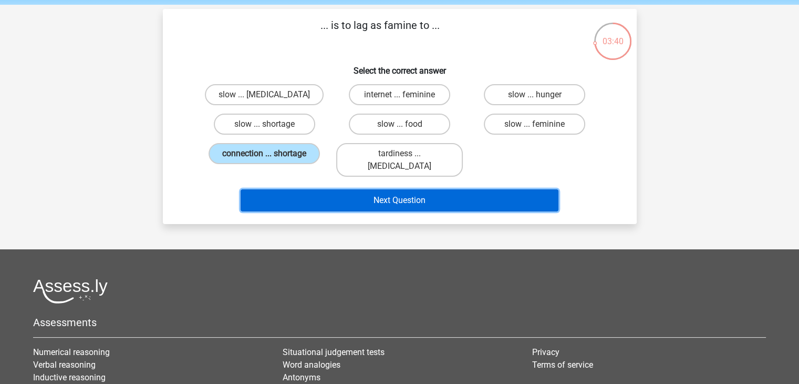
click at [387, 189] on button "Next Question" at bounding box center [400, 200] width 318 height 22
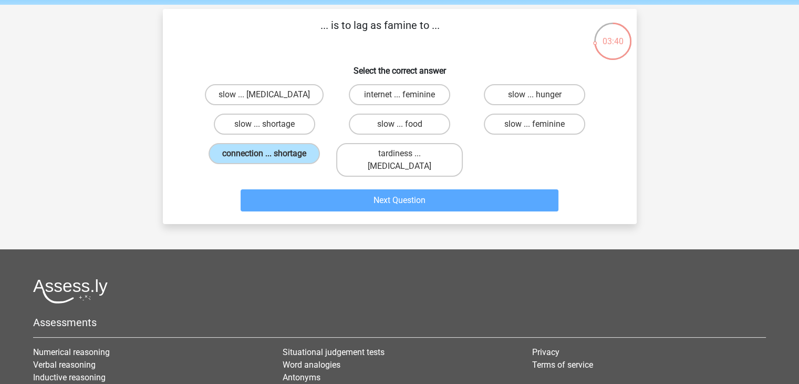
scroll to position [48, 0]
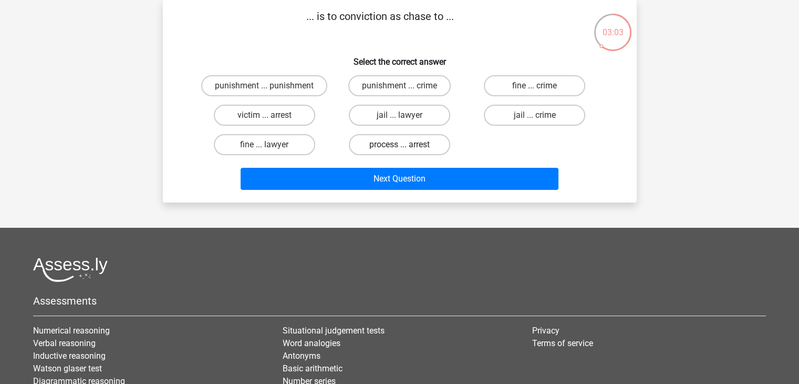
click at [428, 143] on label "process ... arrest" at bounding box center [399, 144] width 101 height 21
click at [406, 145] on input "process ... arrest" at bounding box center [402, 148] width 7 height 7
radio input "true"
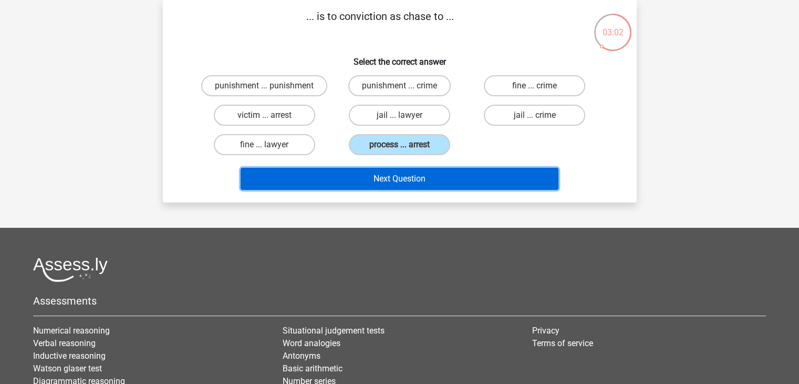
click at [439, 178] on button "Next Question" at bounding box center [400, 179] width 318 height 22
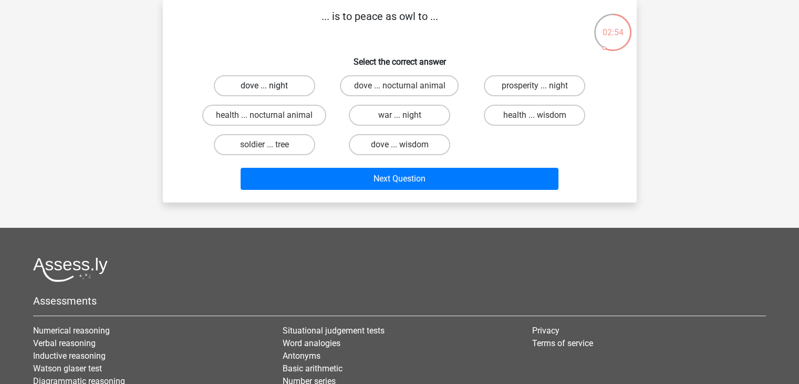
click at [286, 86] on label "dove ... night" at bounding box center [264, 85] width 101 height 21
click at [271, 86] on input "dove ... night" at bounding box center [267, 89] width 7 height 7
radio input "true"
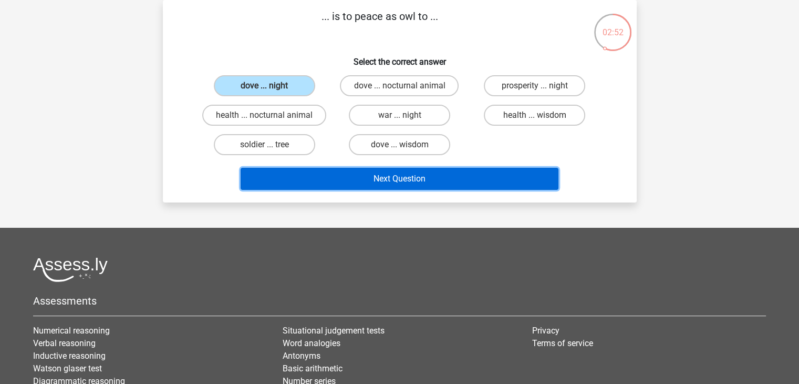
click at [403, 180] on button "Next Question" at bounding box center [400, 179] width 318 height 22
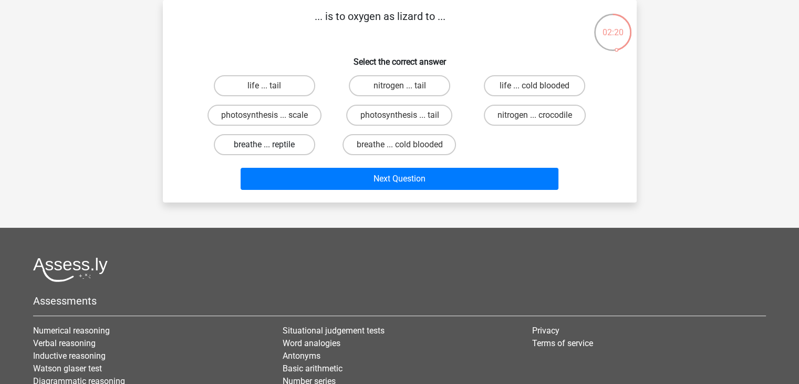
click at [276, 141] on label "breathe ... reptile" at bounding box center [264, 144] width 101 height 21
click at [271, 145] on input "breathe ... reptile" at bounding box center [267, 148] width 7 height 7
radio input "true"
click at [514, 94] on label "life ... cold blooded" at bounding box center [534, 85] width 101 height 21
click at [535, 92] on input "life ... cold blooded" at bounding box center [538, 89] width 7 height 7
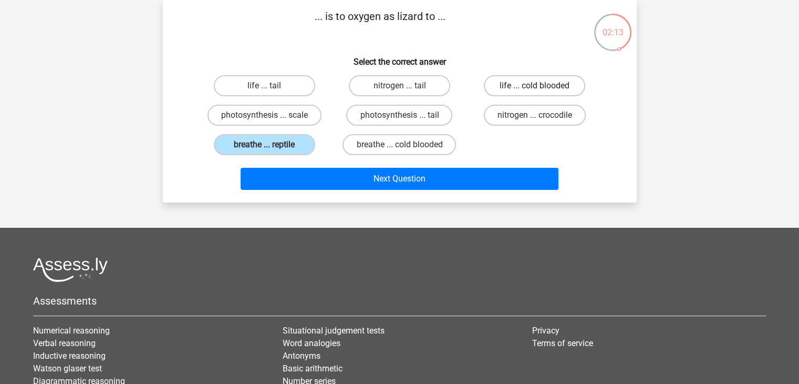
radio input "true"
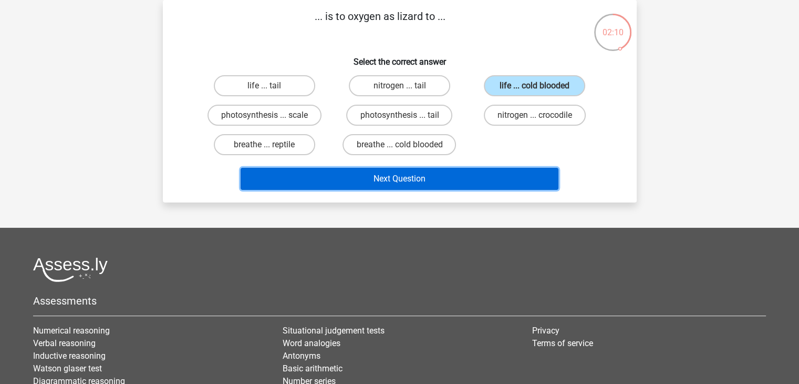
click at [442, 184] on button "Next Question" at bounding box center [400, 179] width 318 height 22
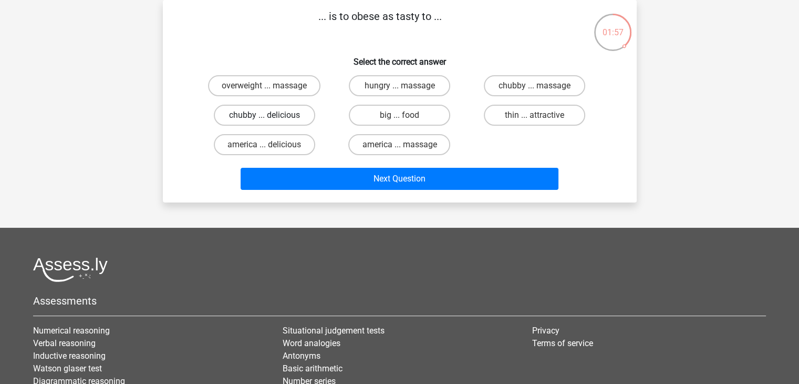
click at [247, 110] on label "chubby ... delicious" at bounding box center [264, 115] width 101 height 21
click at [264, 115] on input "chubby ... delicious" at bounding box center [267, 118] width 7 height 7
radio input "true"
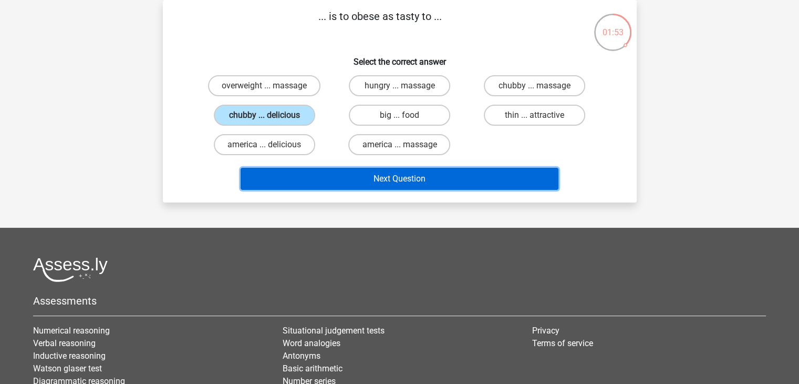
click at [453, 178] on button "Next Question" at bounding box center [400, 179] width 318 height 22
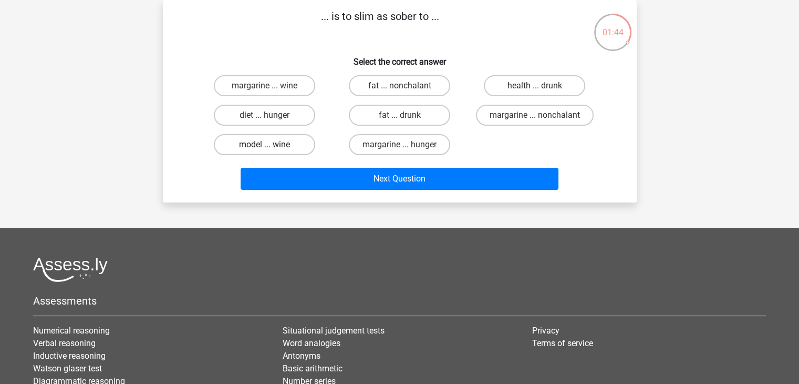
click at [292, 145] on label "model ... wine" at bounding box center [264, 144] width 101 height 21
click at [271, 145] on input "model ... wine" at bounding box center [267, 148] width 7 height 7
radio input "true"
click at [411, 116] on label "fat ... drunk" at bounding box center [399, 115] width 101 height 21
click at [406, 116] on input "fat ... drunk" at bounding box center [402, 118] width 7 height 7
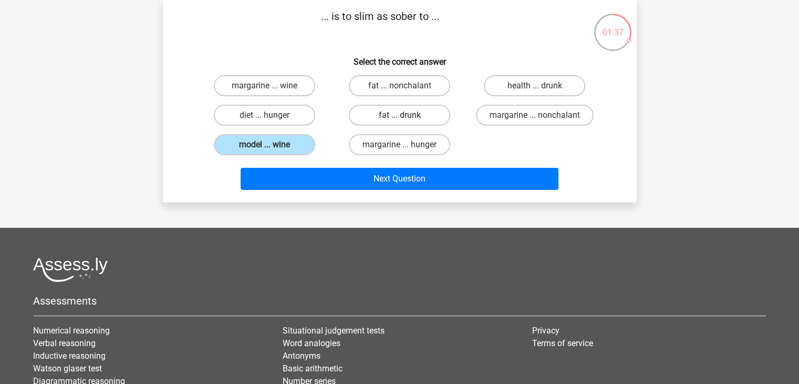
radio input "true"
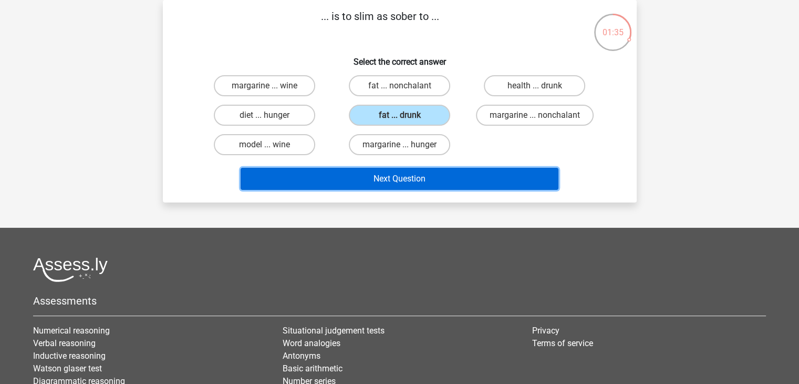
click at [462, 187] on button "Next Question" at bounding box center [400, 179] width 318 height 22
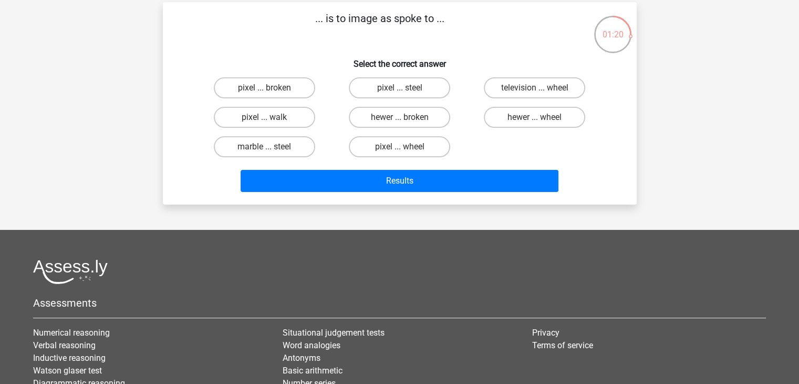
scroll to position [46, 0]
click at [416, 144] on label "pixel ... wheel" at bounding box center [399, 146] width 101 height 21
click at [406, 147] on input "pixel ... wheel" at bounding box center [402, 150] width 7 height 7
radio input "true"
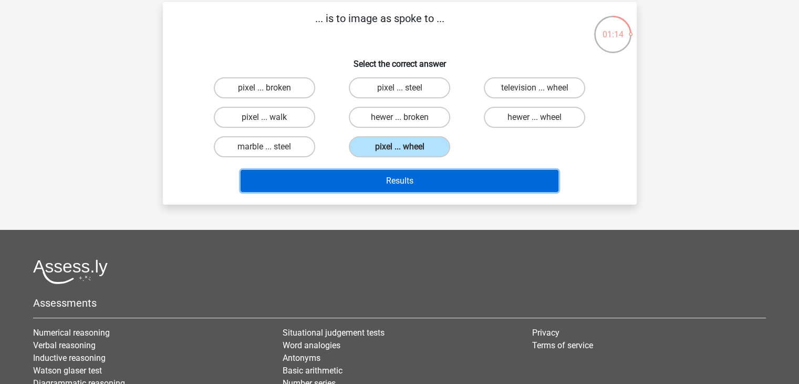
click at [433, 181] on button "Results" at bounding box center [400, 181] width 318 height 22
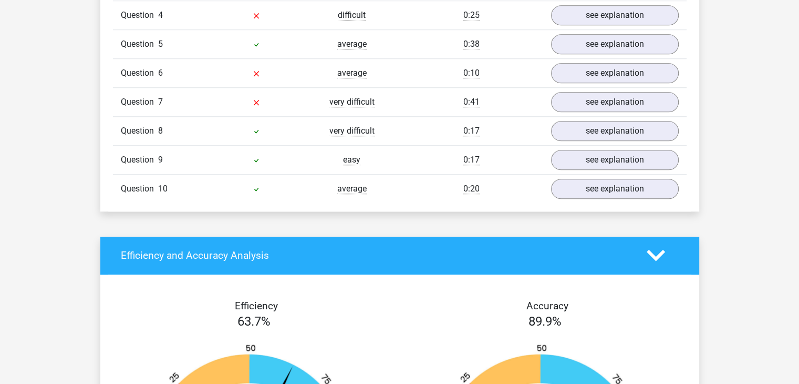
scroll to position [1211, 0]
